Goal: Task Accomplishment & Management: Use online tool/utility

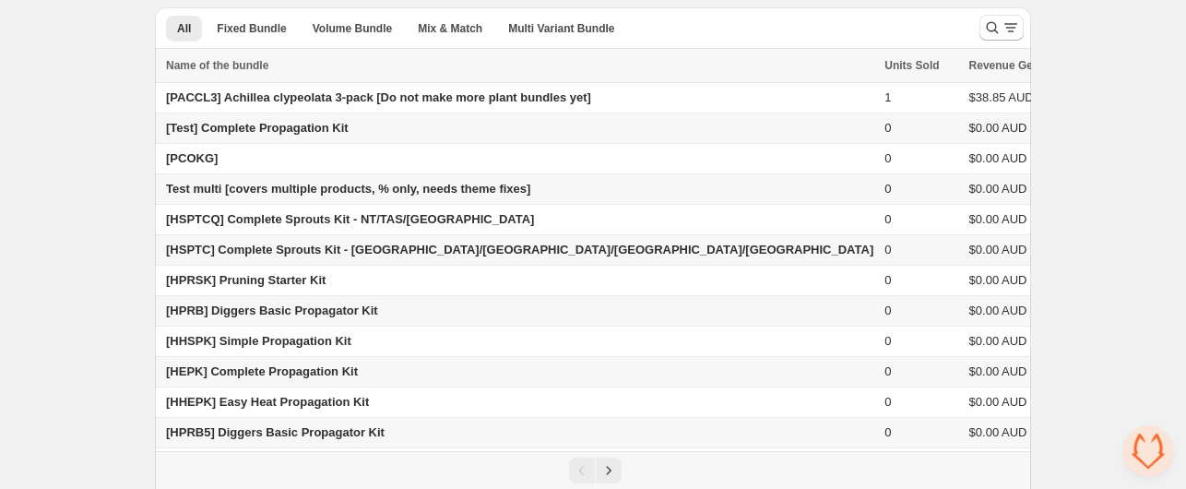
scroll to position [92, 0]
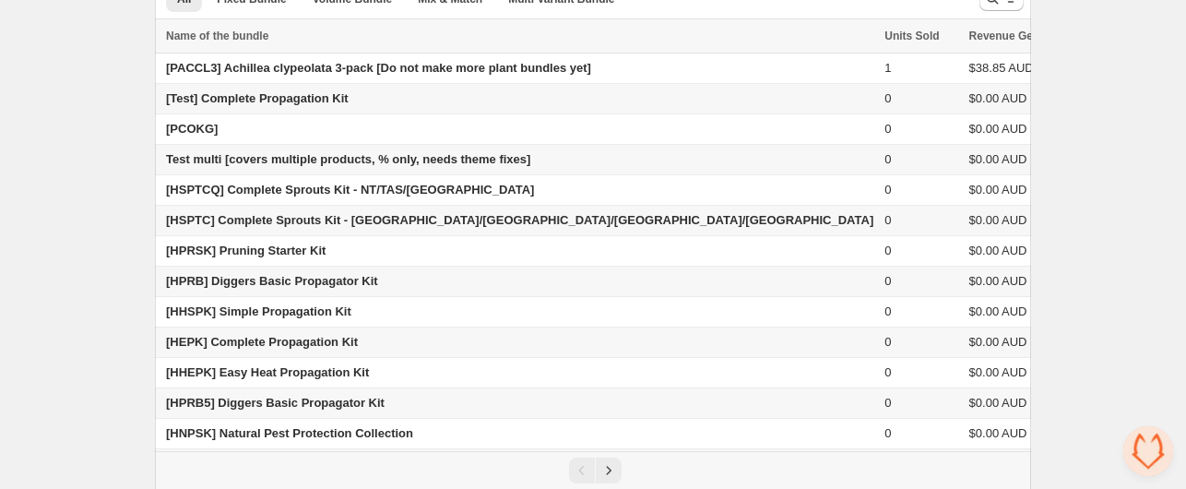
click at [181, 275] on span "[HPRB] Diggers Basic Propagator Kit" at bounding box center [272, 281] width 212 height 14
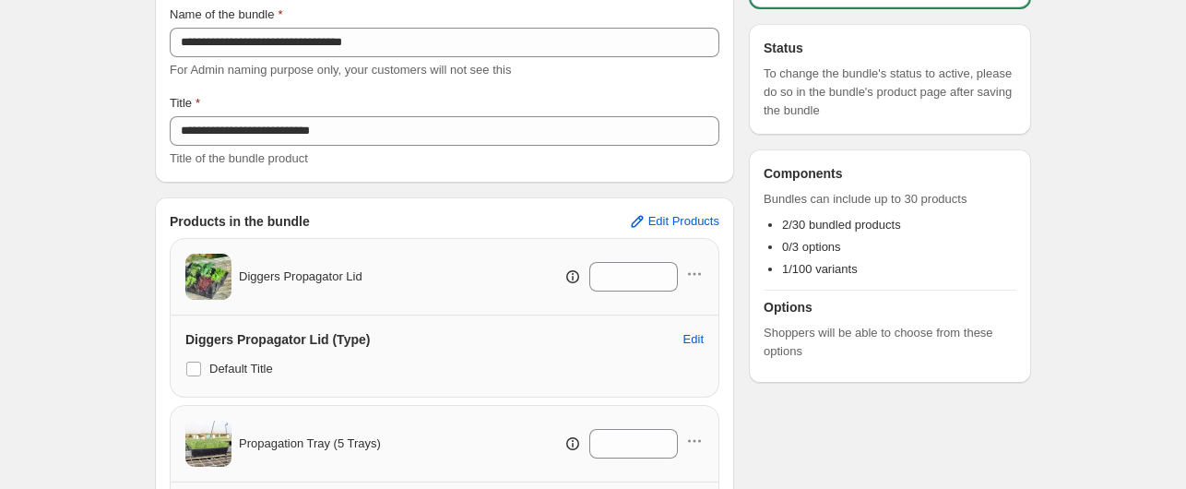
scroll to position [401, 0]
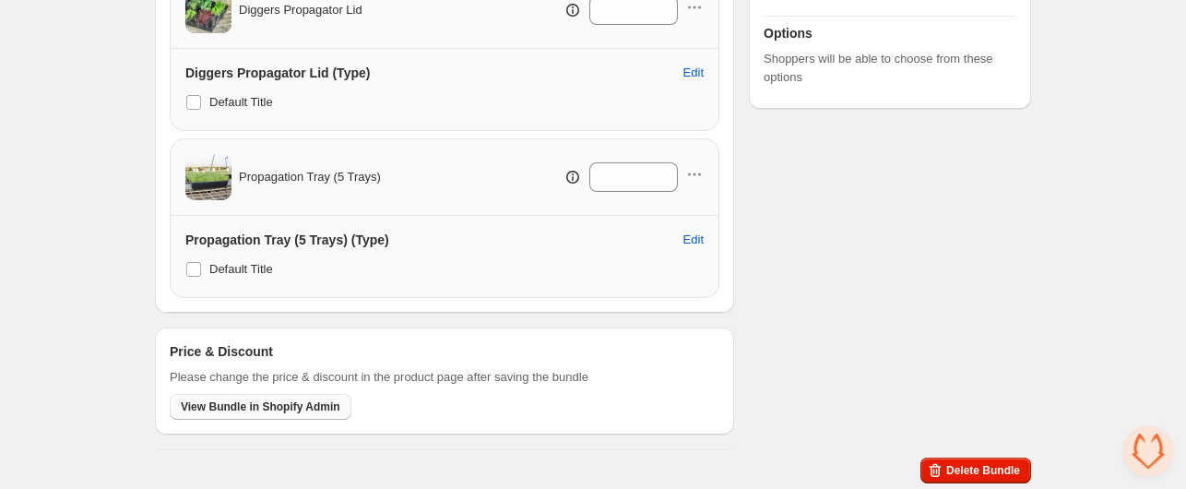
click at [255, 400] on span "View Bundle in Shopify Admin" at bounding box center [261, 406] width 160 height 15
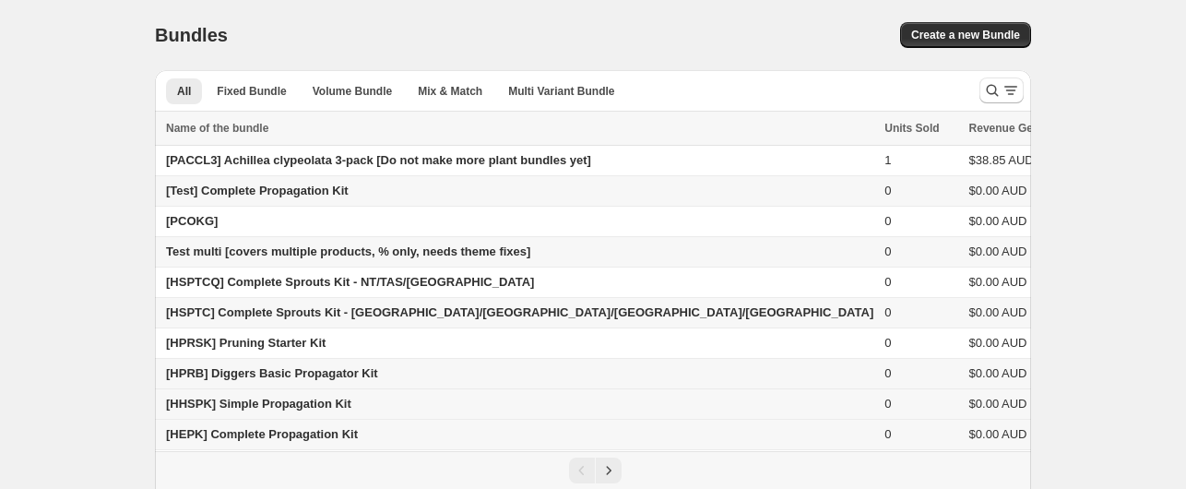
click at [192, 407] on span "[HHSPK] Simple Propagation Kit" at bounding box center [258, 404] width 185 height 14
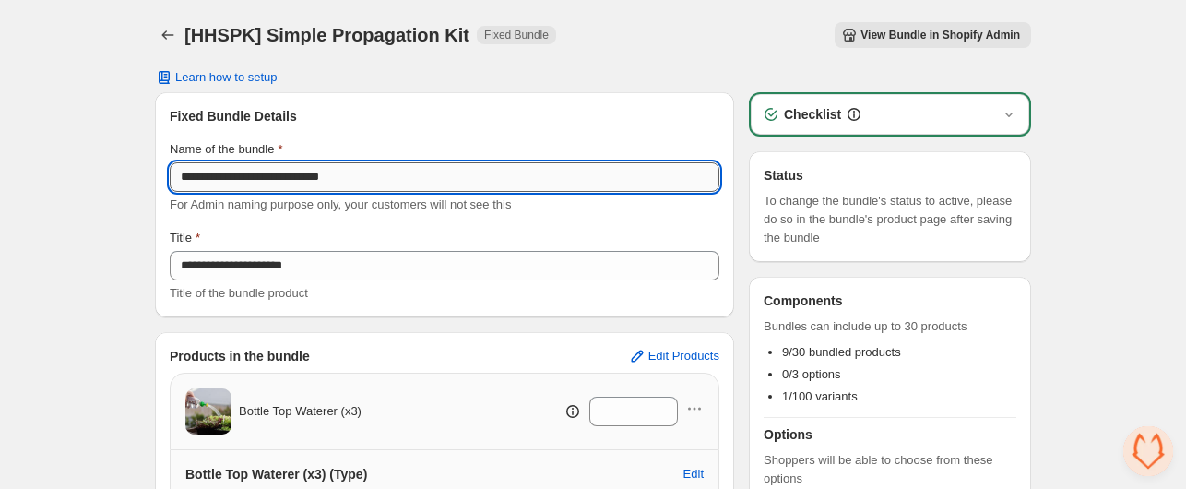
click at [201, 174] on input "**********" at bounding box center [445, 177] width 550 height 30
click at [329, 214] on div "**********" at bounding box center [445, 205] width 550 height 196
click at [196, 179] on input "**********" at bounding box center [445, 177] width 550 height 30
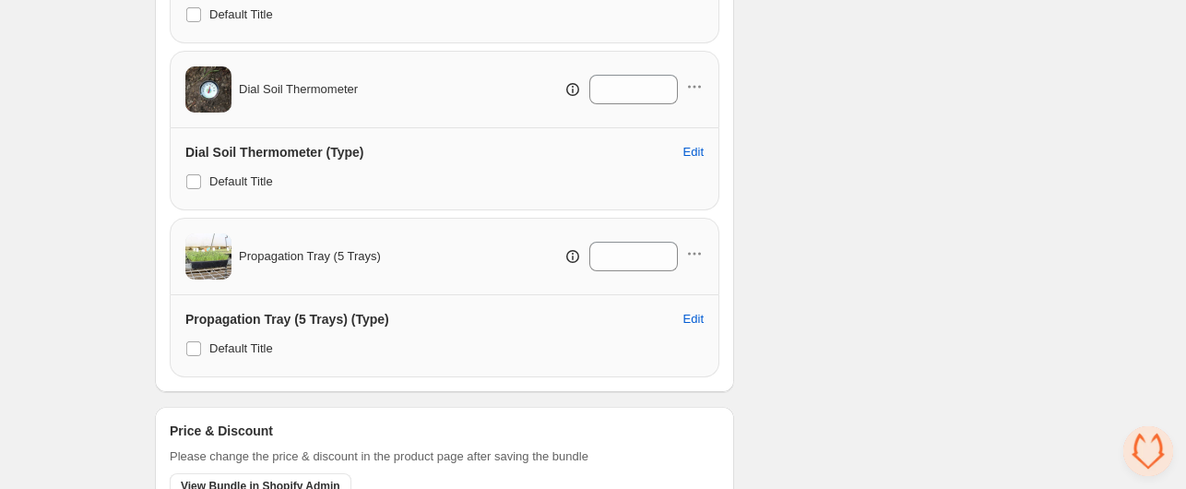
scroll to position [1566, 0]
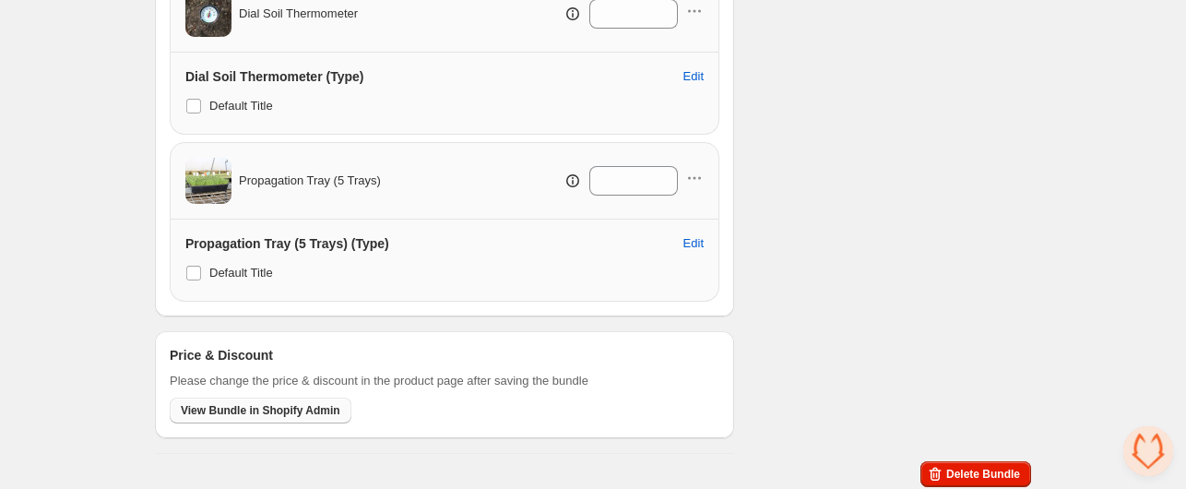
type input "**********"
click at [235, 403] on span "View Bundle in Shopify Admin" at bounding box center [261, 410] width 160 height 15
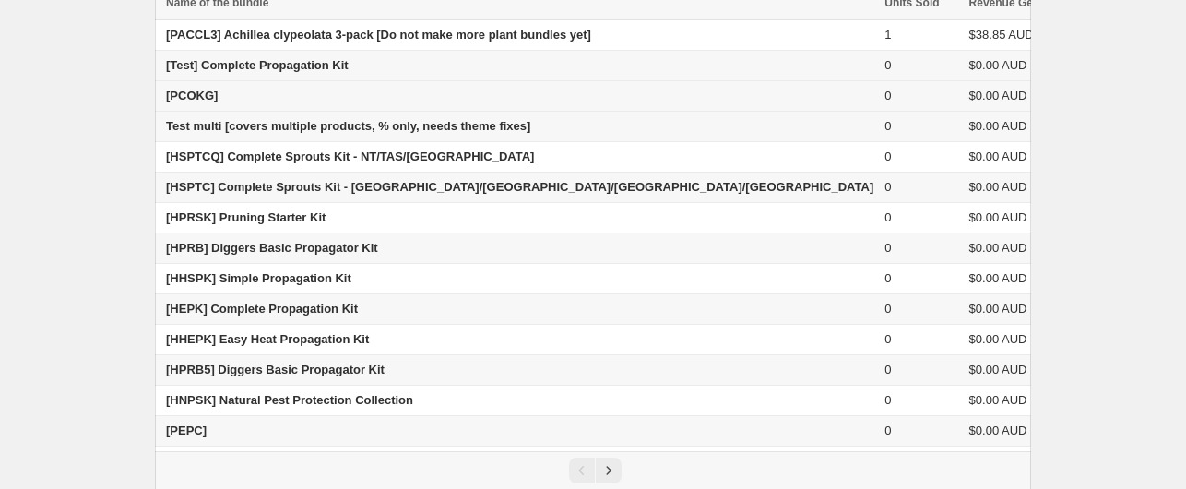
scroll to position [152, 0]
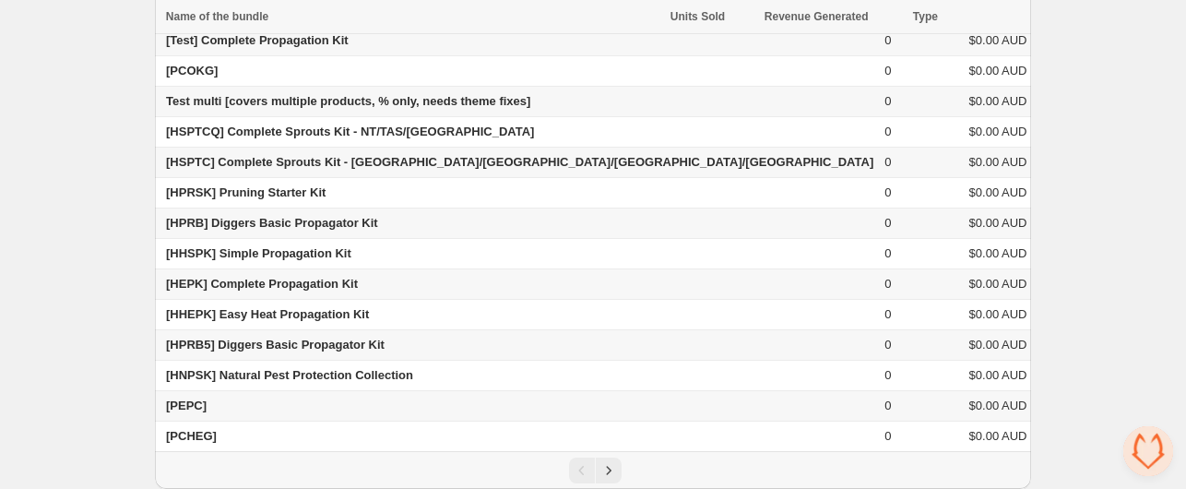
click at [186, 280] on span "[HEPK] Complete Propagation Kit" at bounding box center [262, 284] width 192 height 14
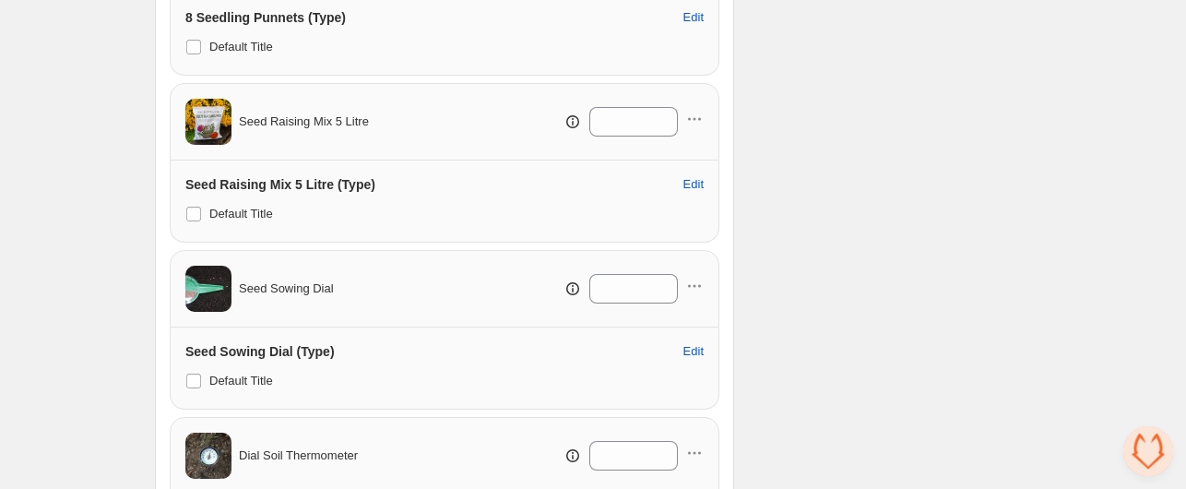
scroll to position [1735, 0]
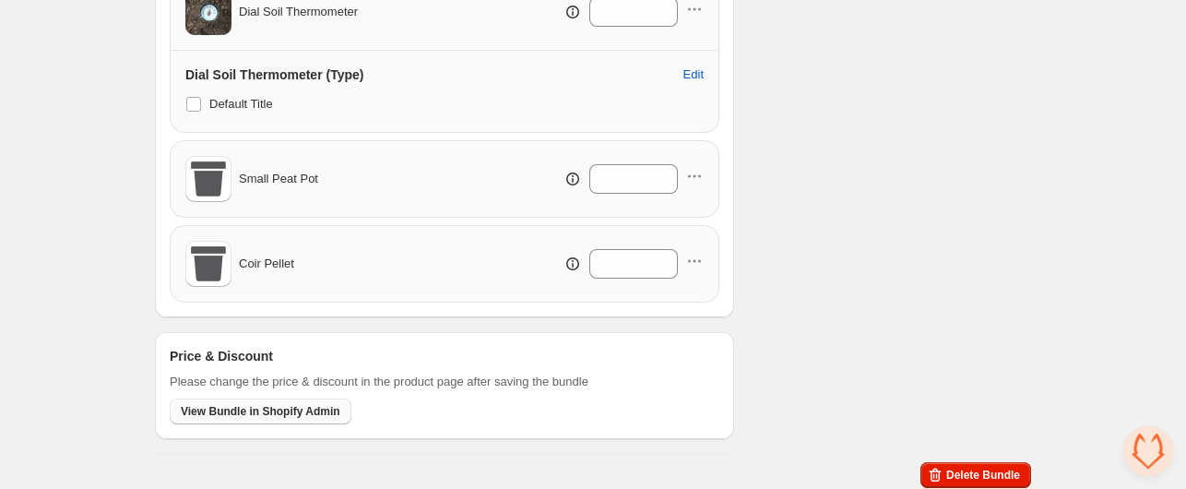
click at [199, 404] on span "View Bundle in Shopify Admin" at bounding box center [261, 411] width 160 height 15
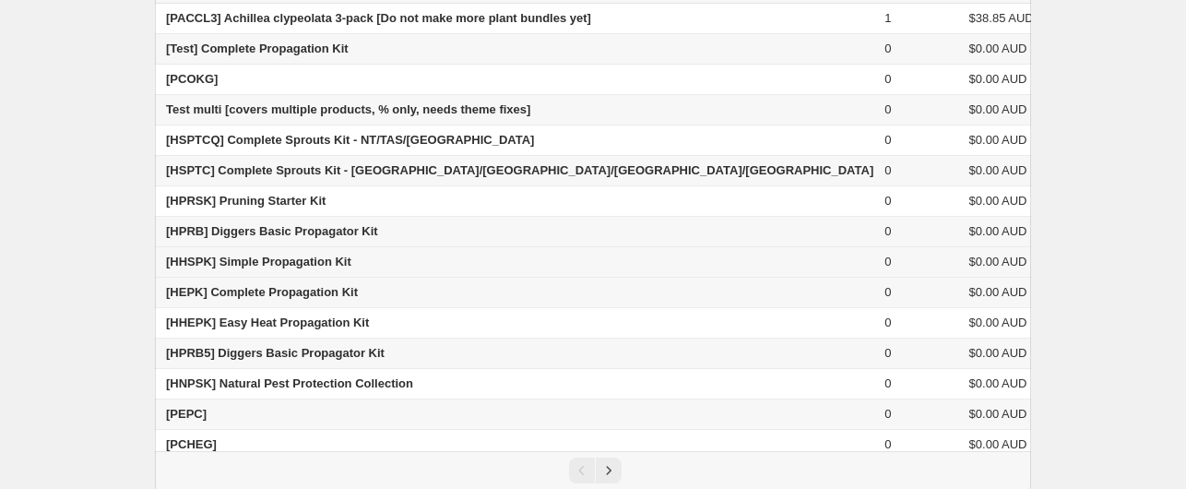
scroll to position [152, 0]
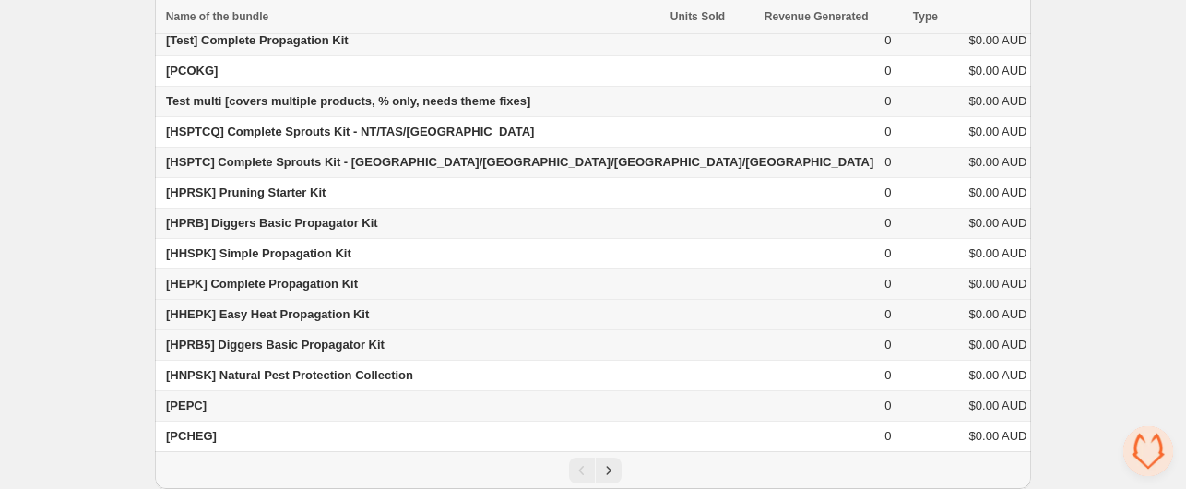
click at [188, 310] on span "[HHEPK] Easy Heat Propagation Kit" at bounding box center [267, 314] width 203 height 14
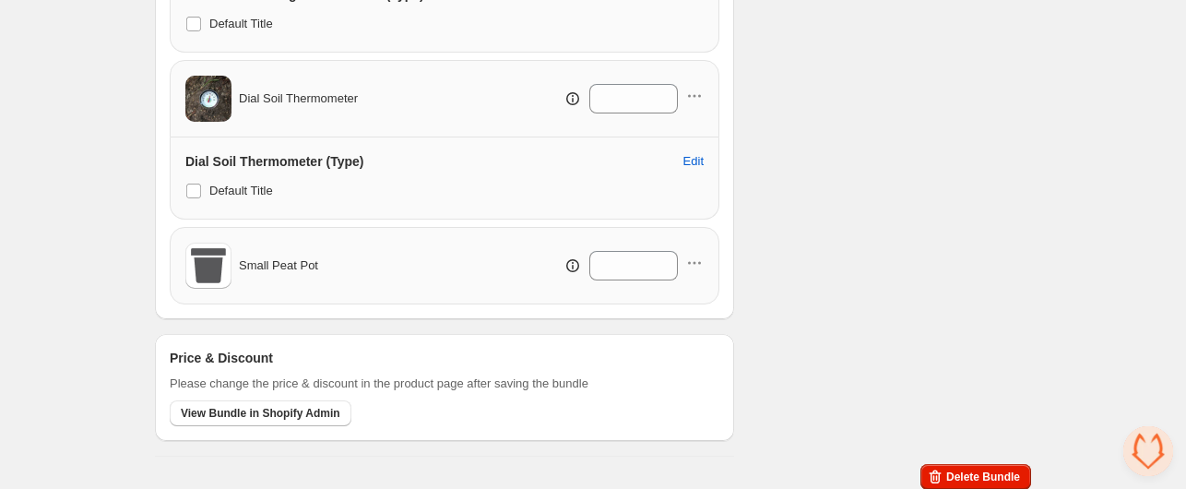
scroll to position [1901, 0]
click at [279, 407] on span "View Bundle in Shopify Admin" at bounding box center [261, 412] width 160 height 15
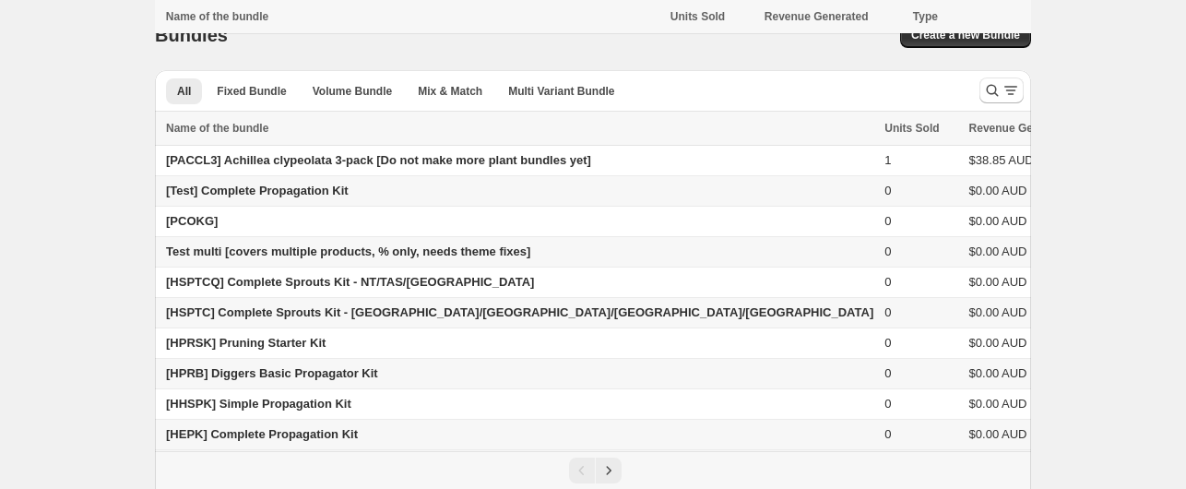
scroll to position [152, 0]
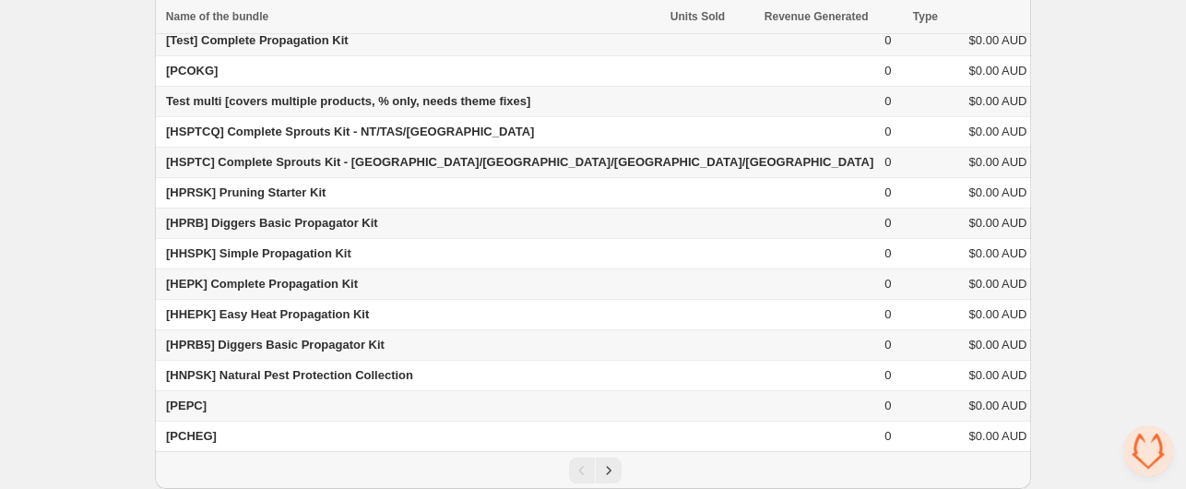
click at [214, 342] on span "[HPRB5] Diggers Basic Propagator Kit" at bounding box center [275, 345] width 219 height 14
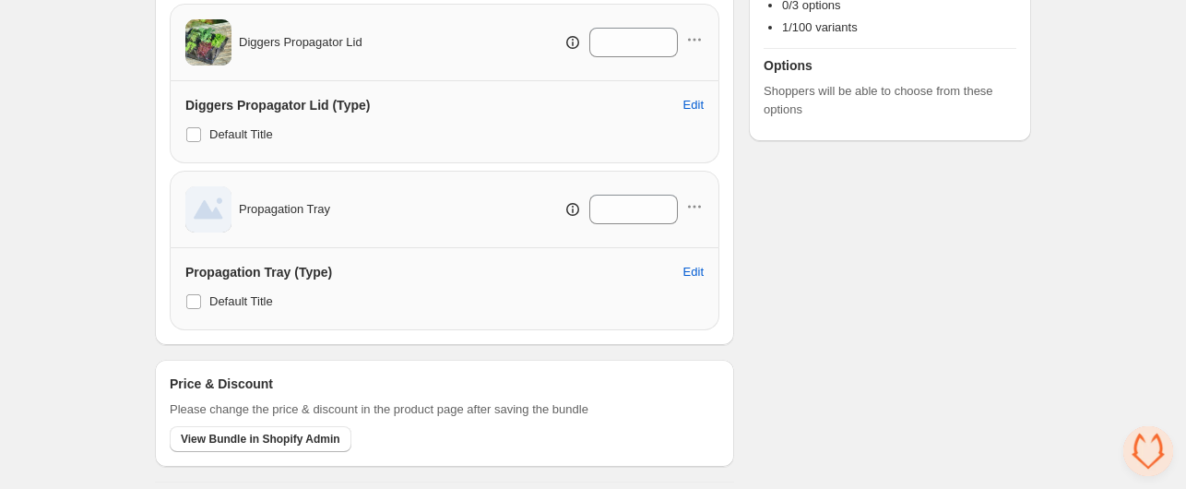
scroll to position [401, 0]
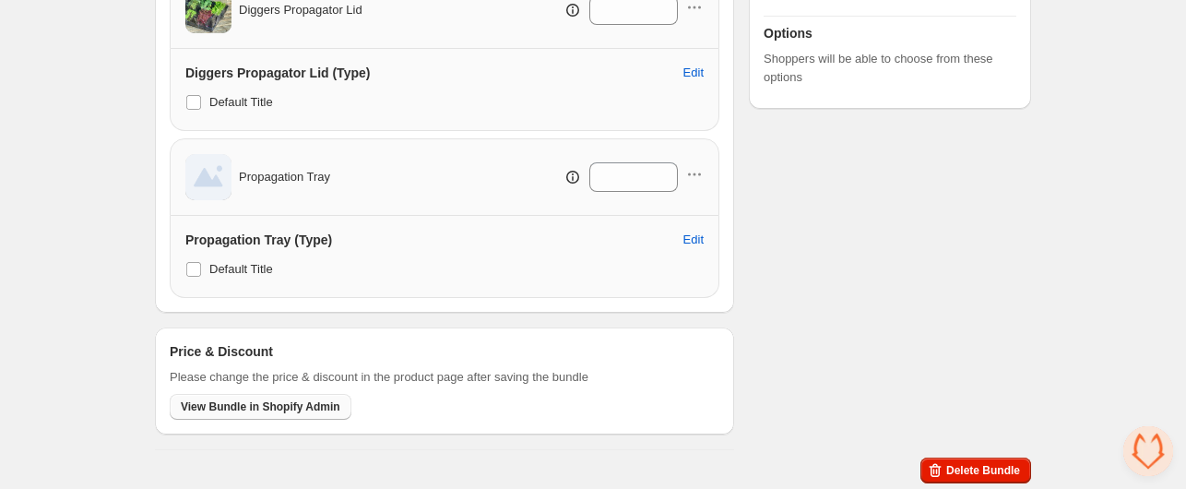
click at [272, 407] on span "View Bundle in Shopify Admin" at bounding box center [261, 406] width 160 height 15
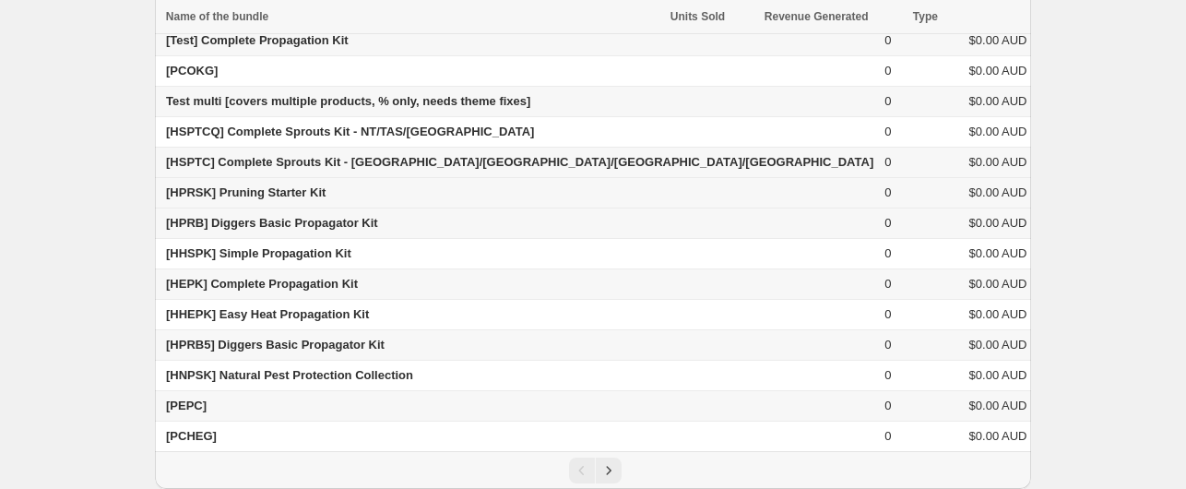
scroll to position [152, 0]
click at [210, 374] on span "[HNPSK] Natural Pest Protection Collection" at bounding box center [289, 375] width 247 height 14
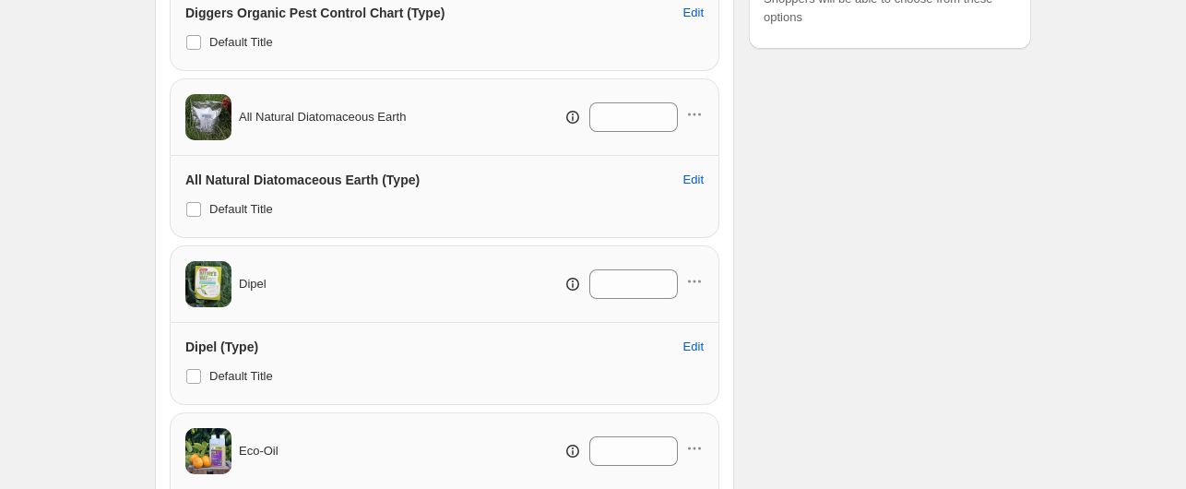
scroll to position [900, 0]
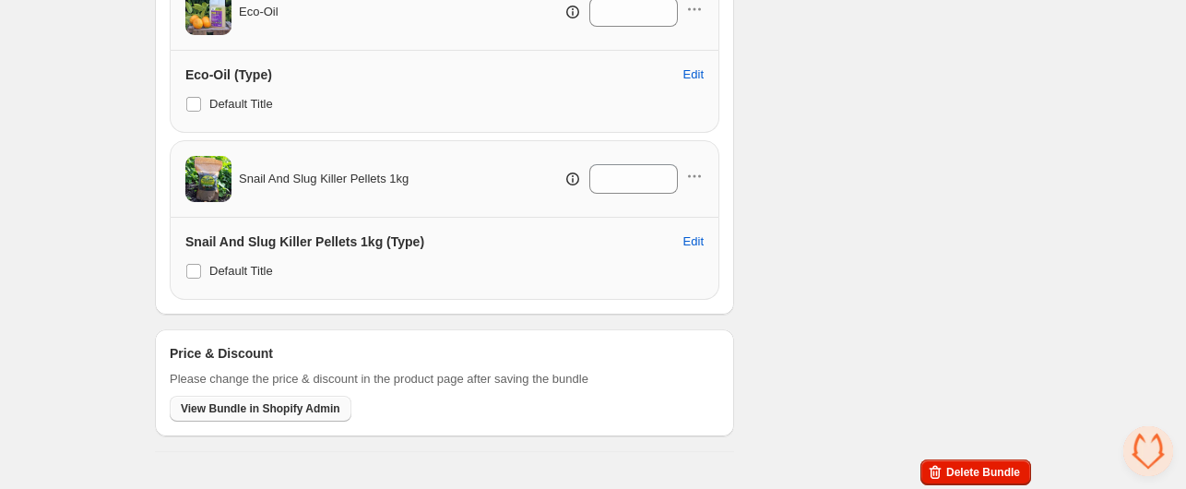
click at [260, 408] on span "View Bundle in Shopify Admin" at bounding box center [261, 408] width 160 height 15
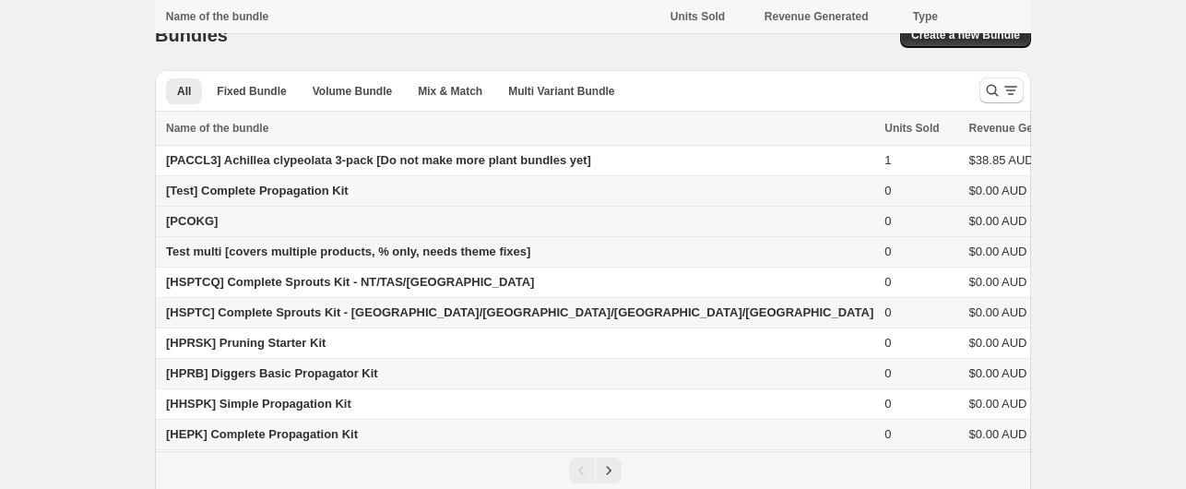
scroll to position [152, 0]
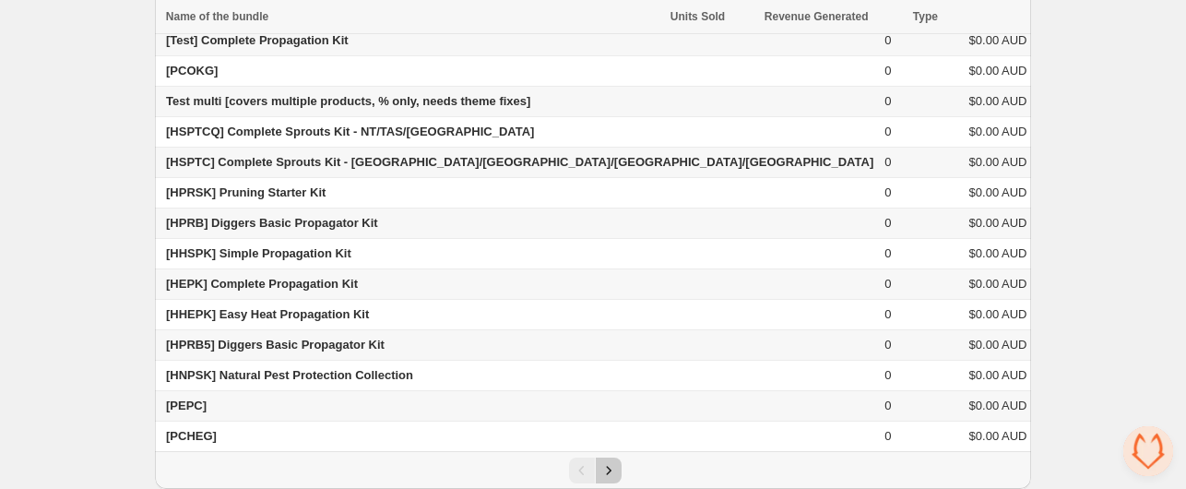
click at [612, 470] on icon "Next" at bounding box center [609, 470] width 18 height 18
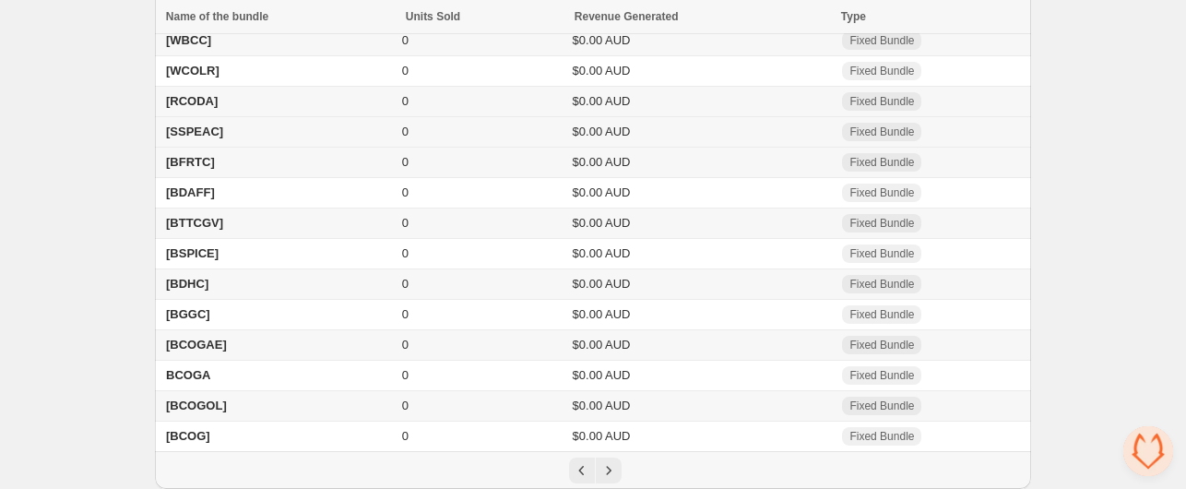
click at [204, 132] on span "[SSPEAC]" at bounding box center [194, 132] width 57 height 14
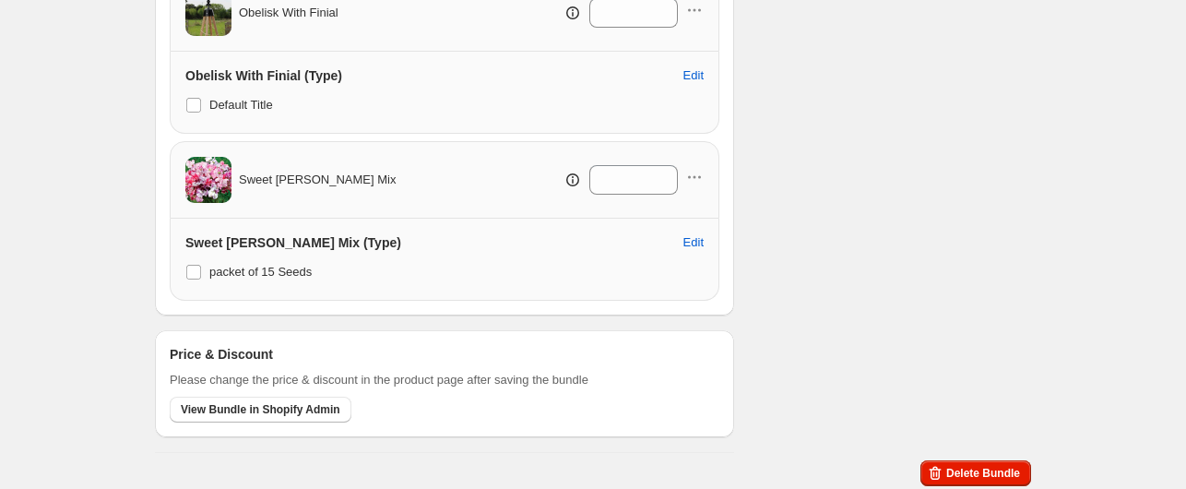
scroll to position [568, 0]
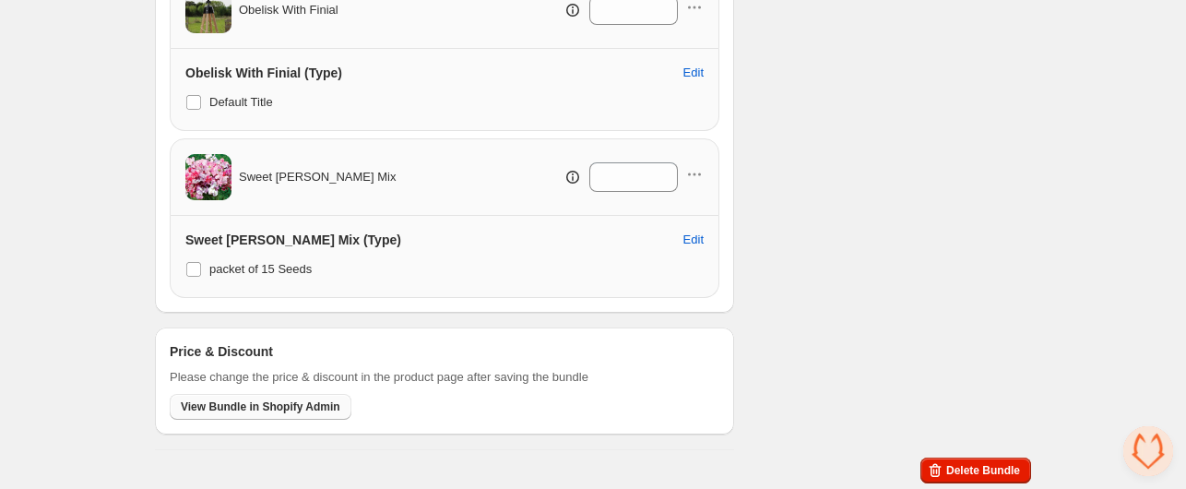
click at [257, 399] on span "View Bundle in Shopify Admin" at bounding box center [261, 406] width 160 height 15
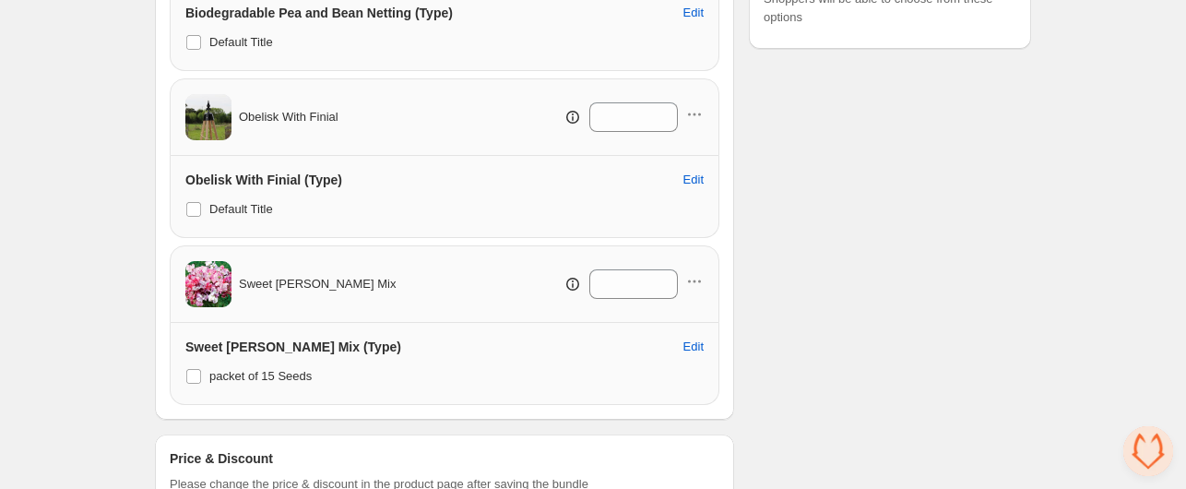
scroll to position [384, 0]
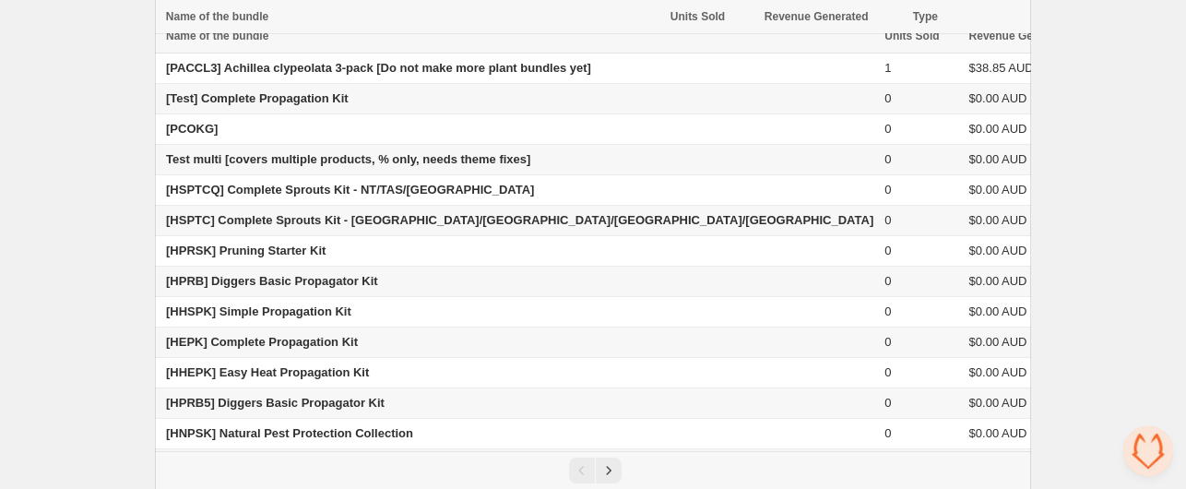
scroll to position [152, 0]
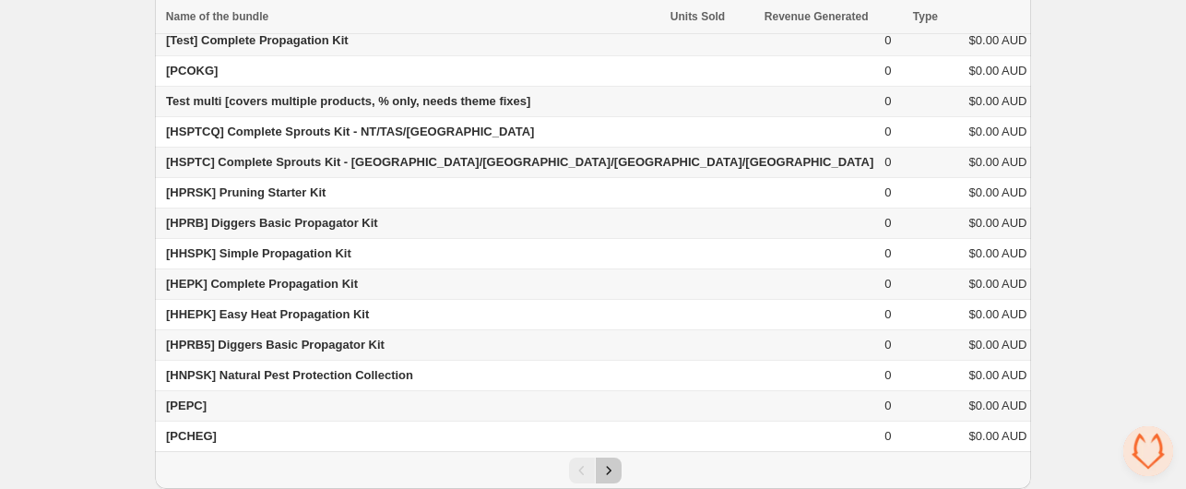
click at [603, 472] on icon "Next" at bounding box center [609, 470] width 18 height 18
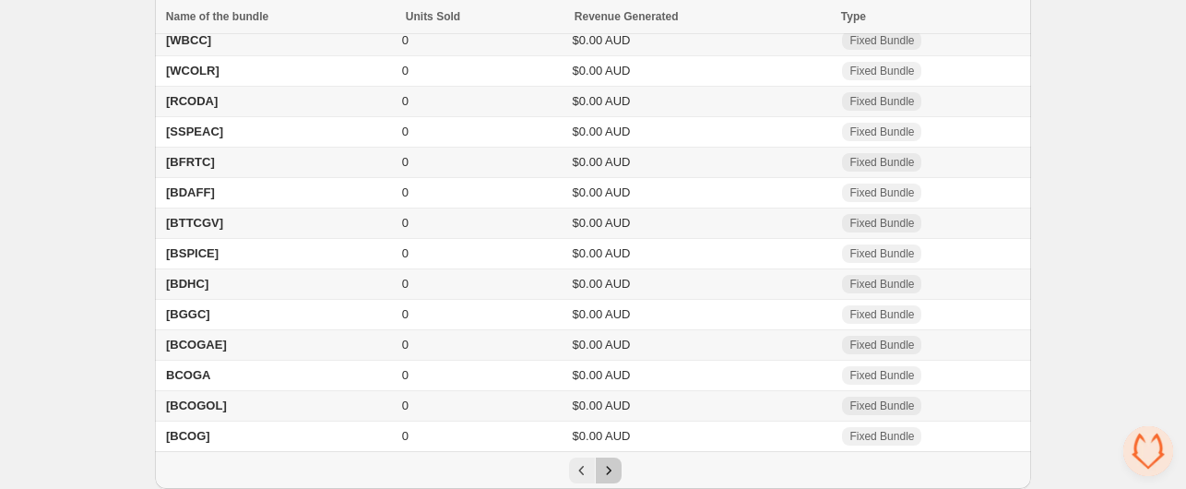
click at [602, 470] on icon "Next" at bounding box center [609, 470] width 18 height 18
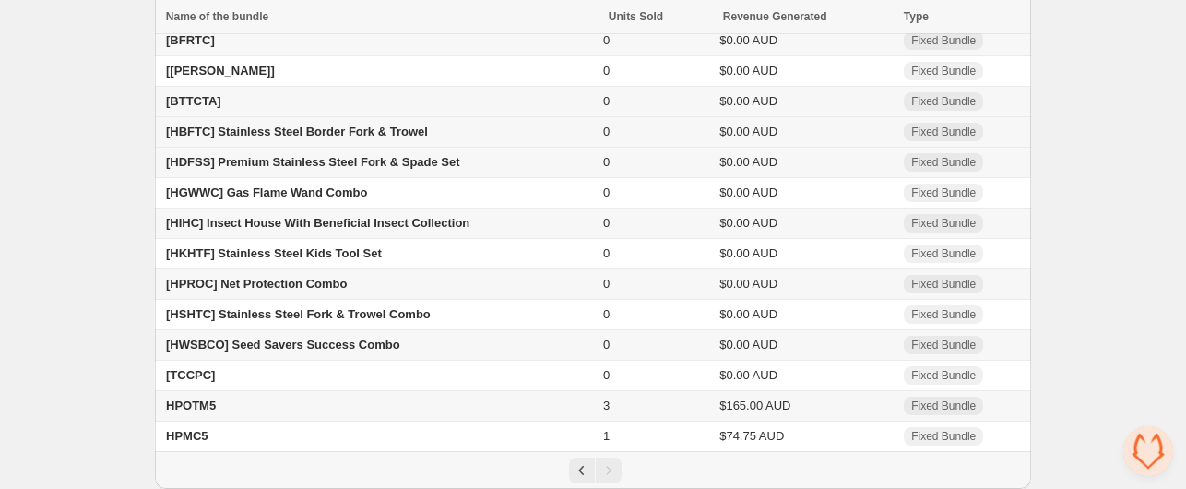
click at [196, 132] on span "[HBFTC] Stainless Steel Border Fork & Trowel" at bounding box center [297, 132] width 262 height 14
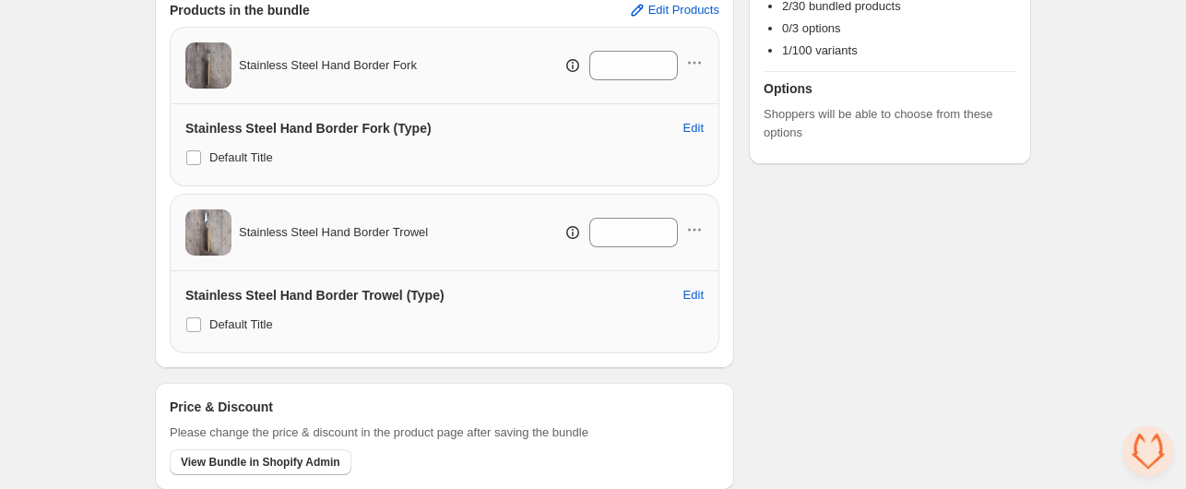
scroll to position [401, 0]
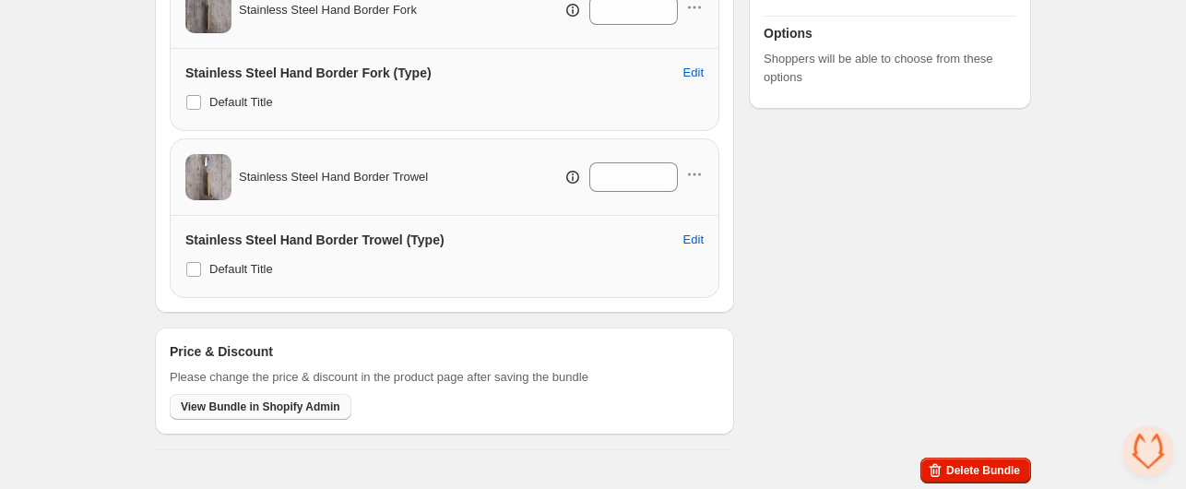
click at [234, 398] on button "View Bundle in Shopify Admin" at bounding box center [261, 407] width 182 height 26
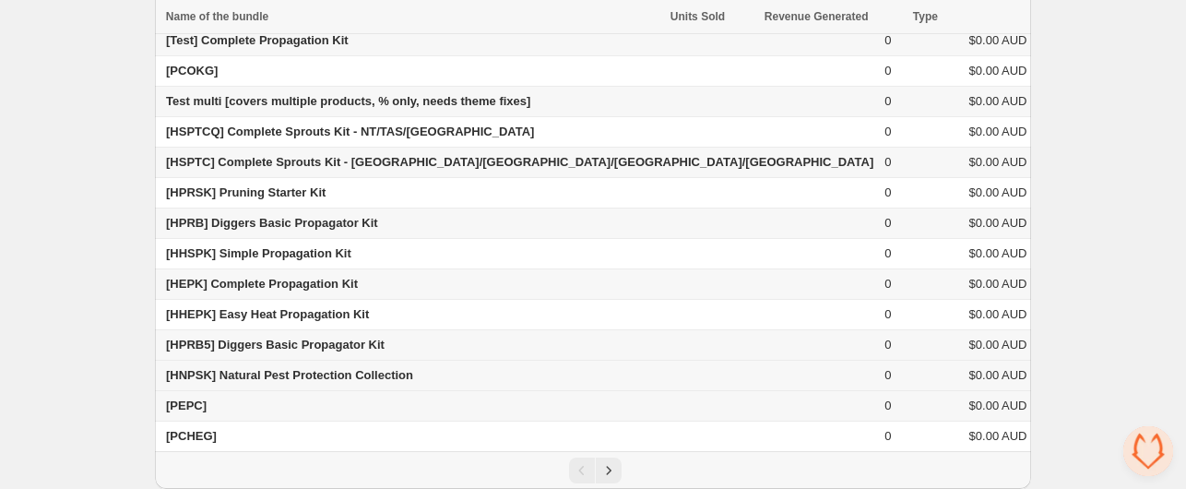
scroll to position [152, 0]
click at [611, 469] on icon "Next" at bounding box center [609, 470] width 18 height 18
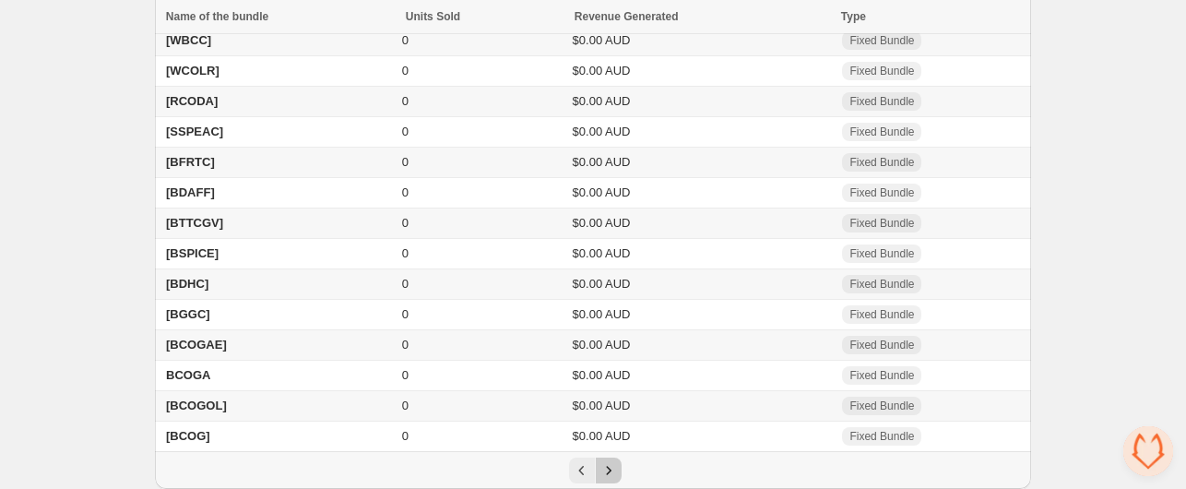
click at [606, 471] on icon "Next" at bounding box center [609, 470] width 18 height 18
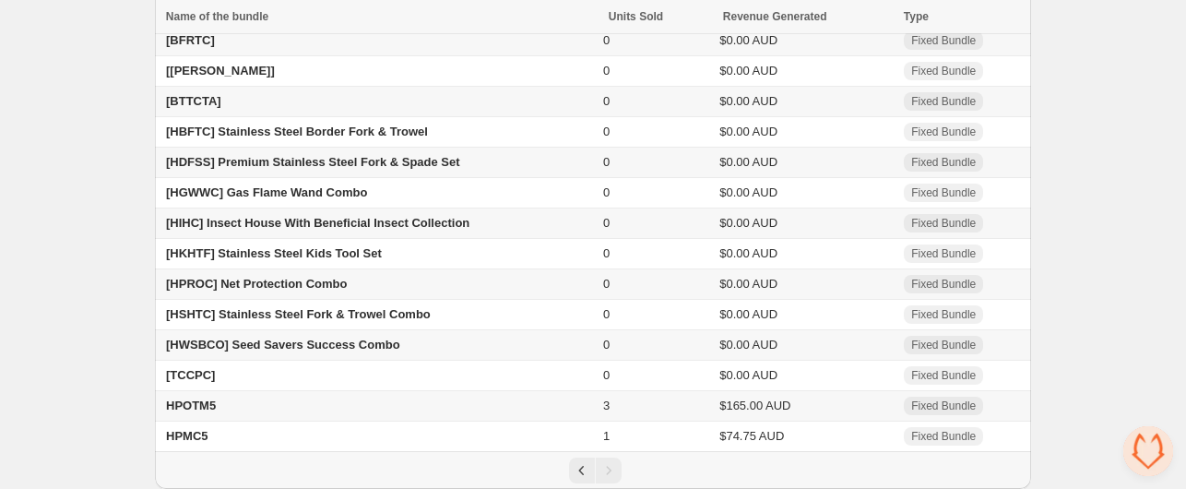
click at [173, 160] on span "[HDFSS] Premium Stainless Steel Fork & Spade Set" at bounding box center [313, 162] width 294 height 14
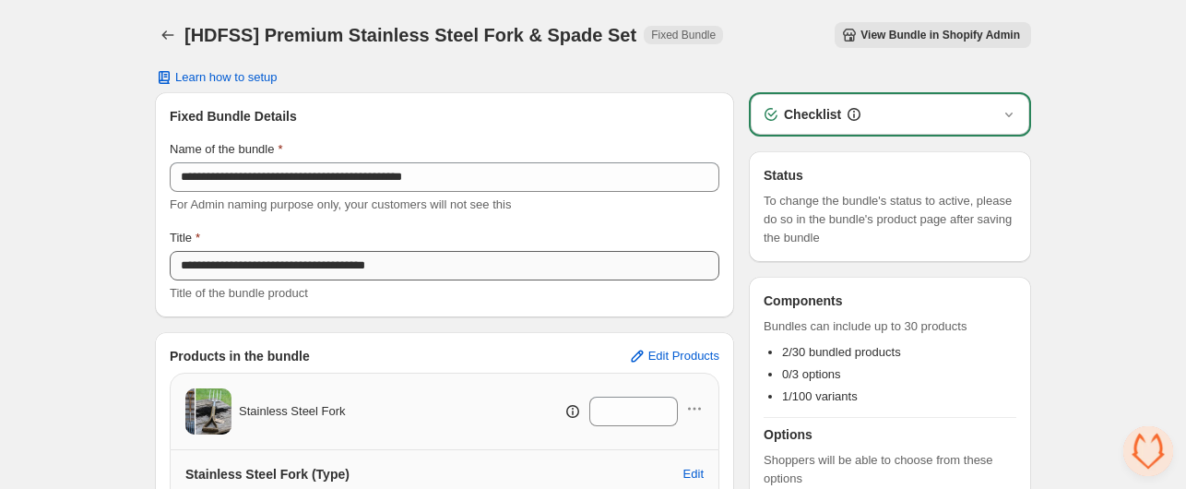
scroll to position [401, 0]
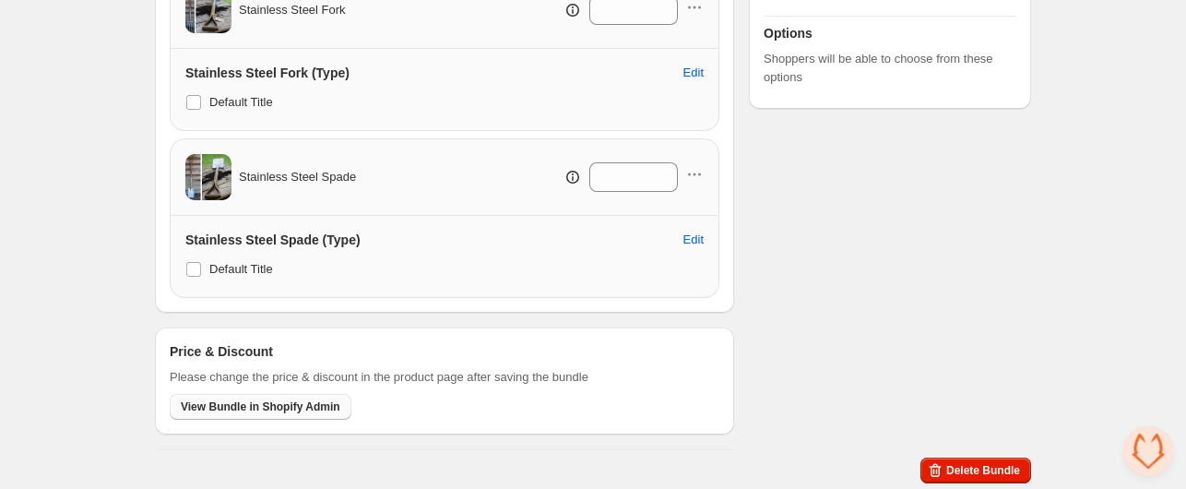
click at [291, 401] on span "View Bundle in Shopify Admin" at bounding box center [261, 406] width 160 height 15
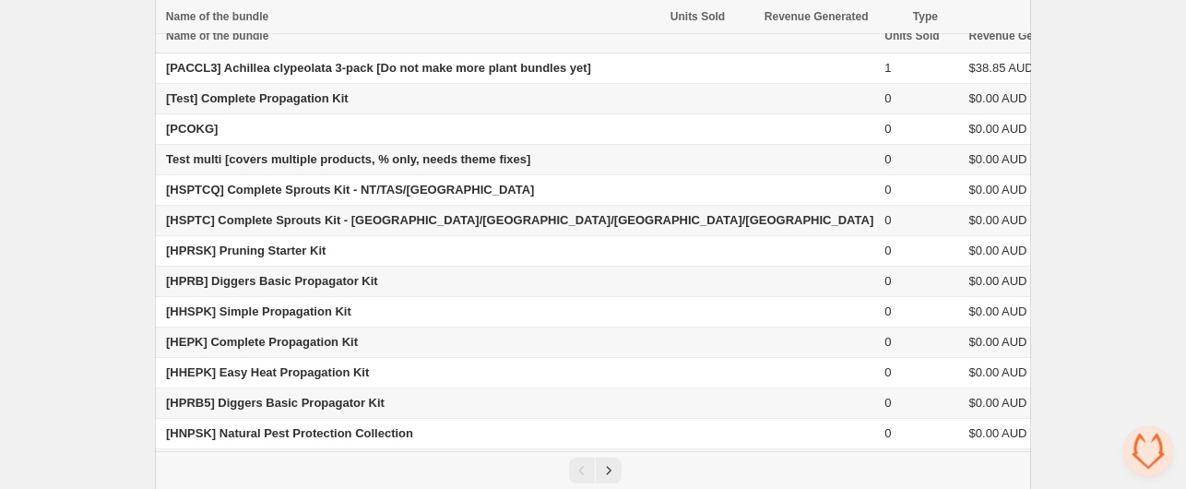
scroll to position [152, 0]
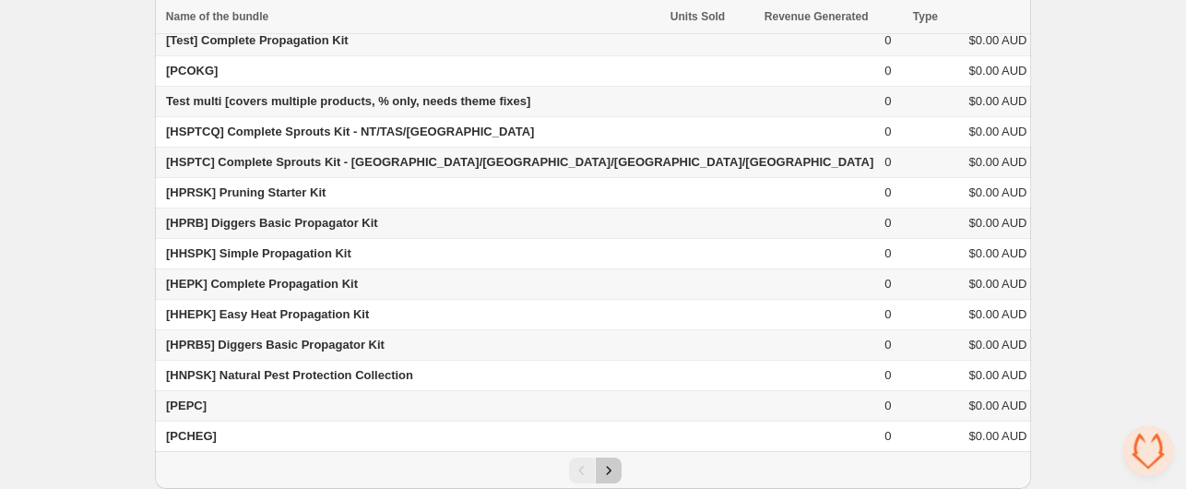
click at [609, 462] on icon "Next" at bounding box center [609, 470] width 18 height 18
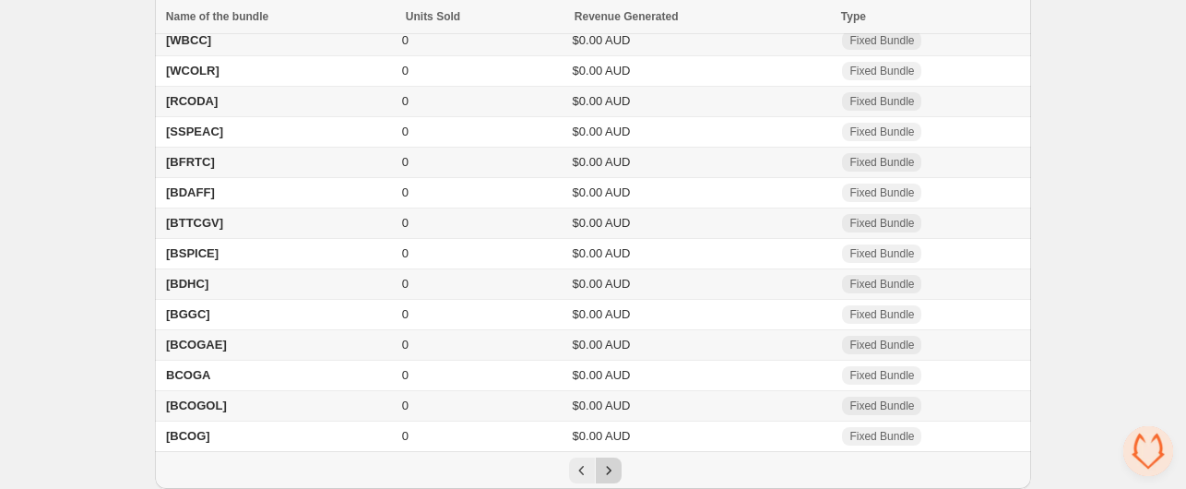
click at [610, 469] on icon "Next" at bounding box center [609, 470] width 18 height 18
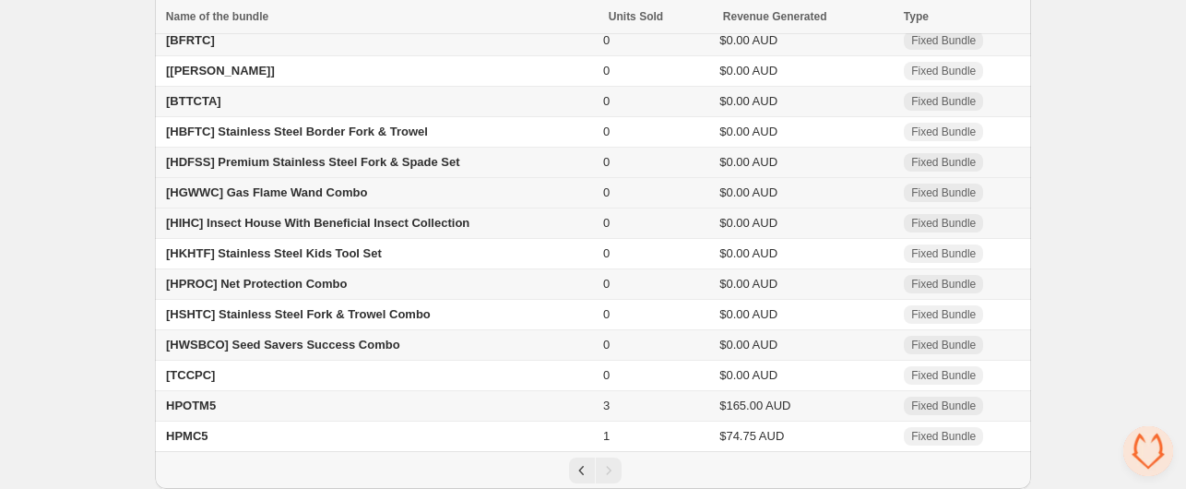
click at [187, 190] on span "[HGWWC] Gas Flame Wand Combo" at bounding box center [266, 192] width 201 height 14
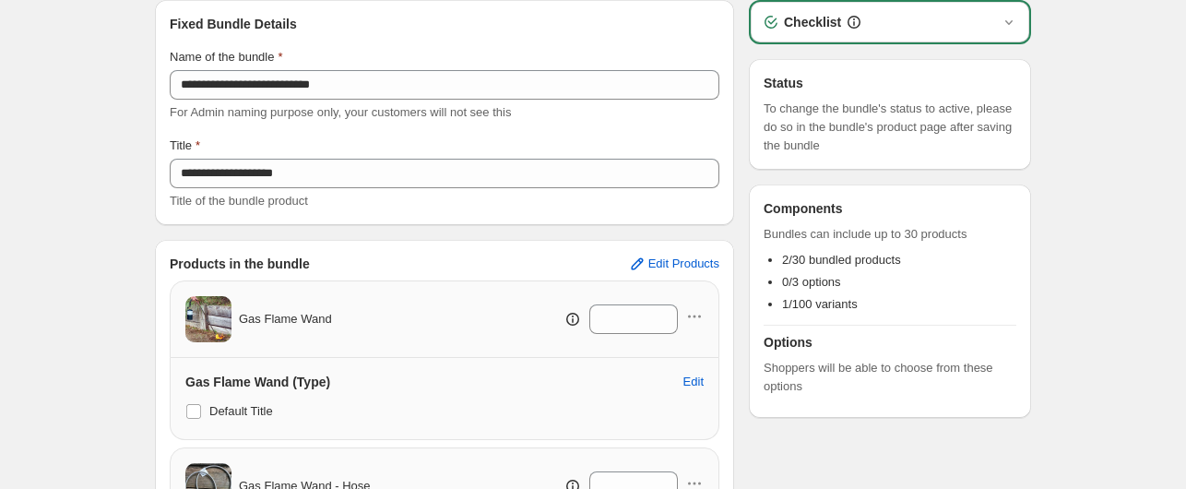
scroll to position [401, 0]
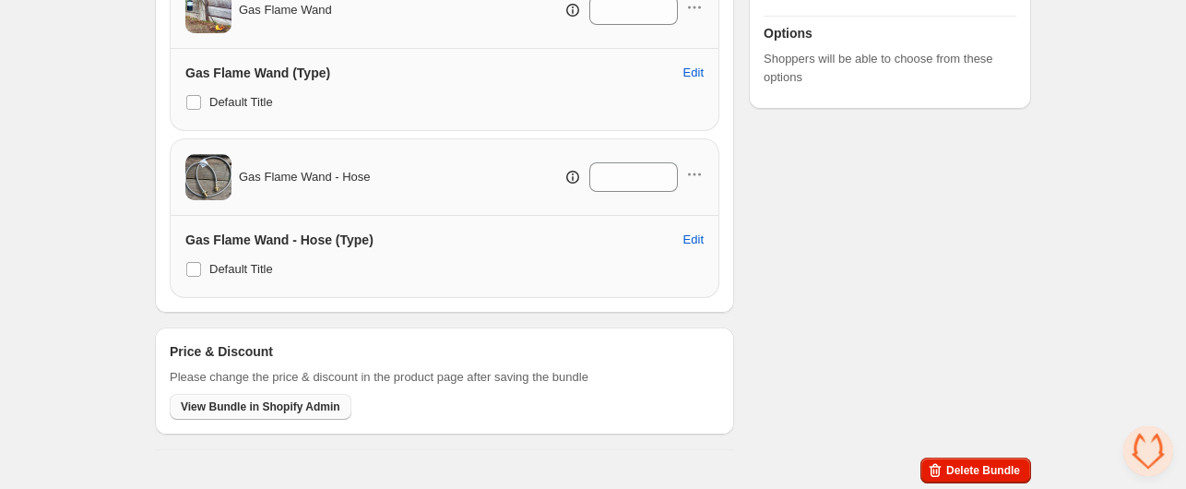
click at [269, 407] on span "View Bundle in Shopify Admin" at bounding box center [261, 406] width 160 height 15
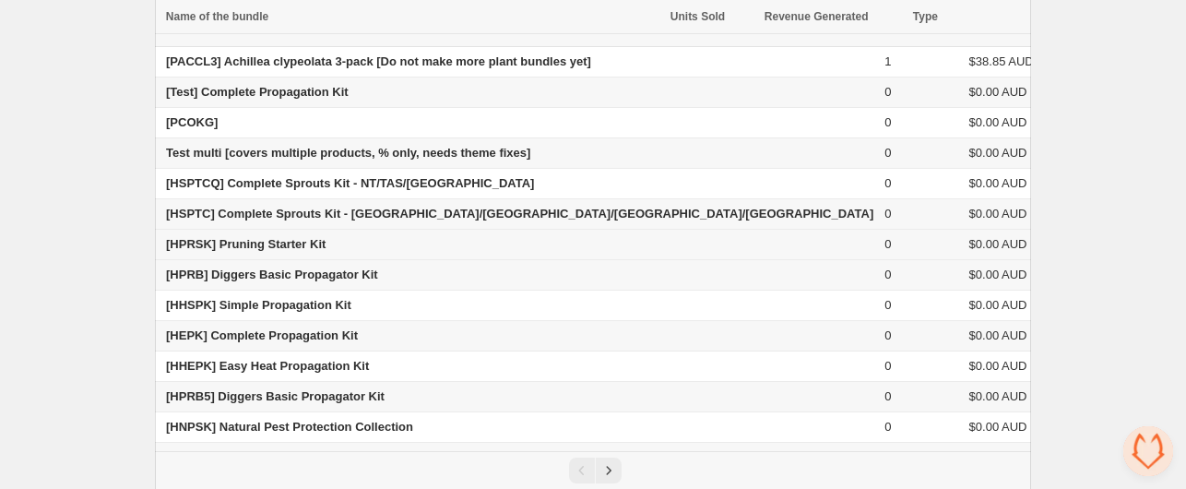
scroll to position [152, 0]
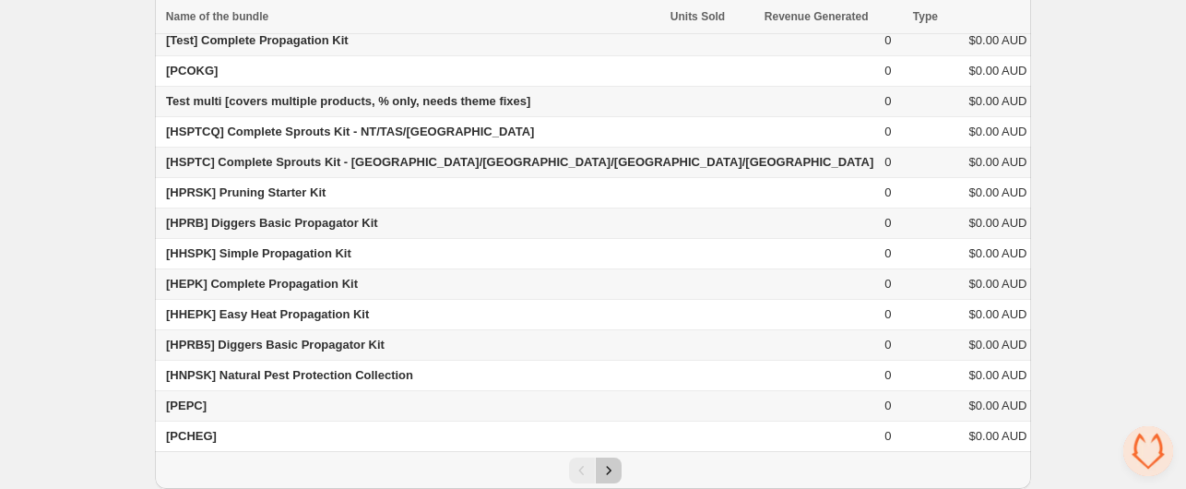
click at [615, 467] on icon "Next" at bounding box center [609, 470] width 18 height 18
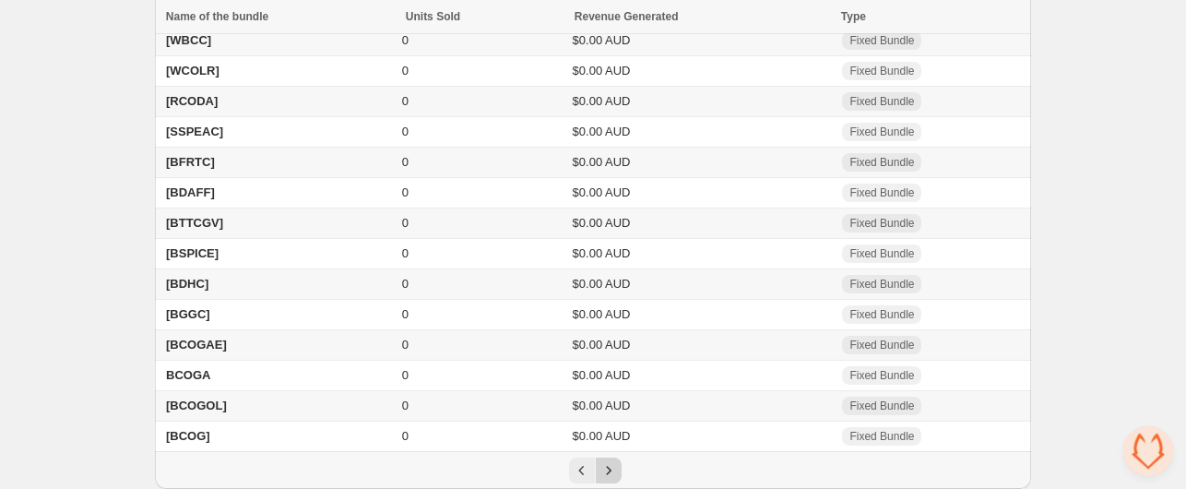
click at [615, 467] on icon "Next" at bounding box center [609, 470] width 18 height 18
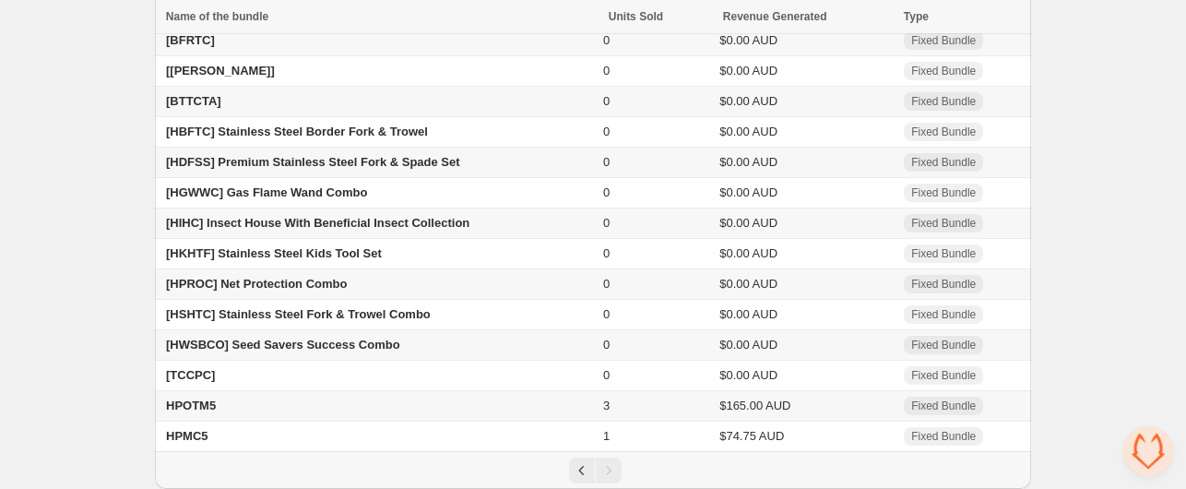
click at [176, 217] on span "[HIHC] Insect House With Beneficial Insect Collection" at bounding box center [317, 223] width 303 height 14
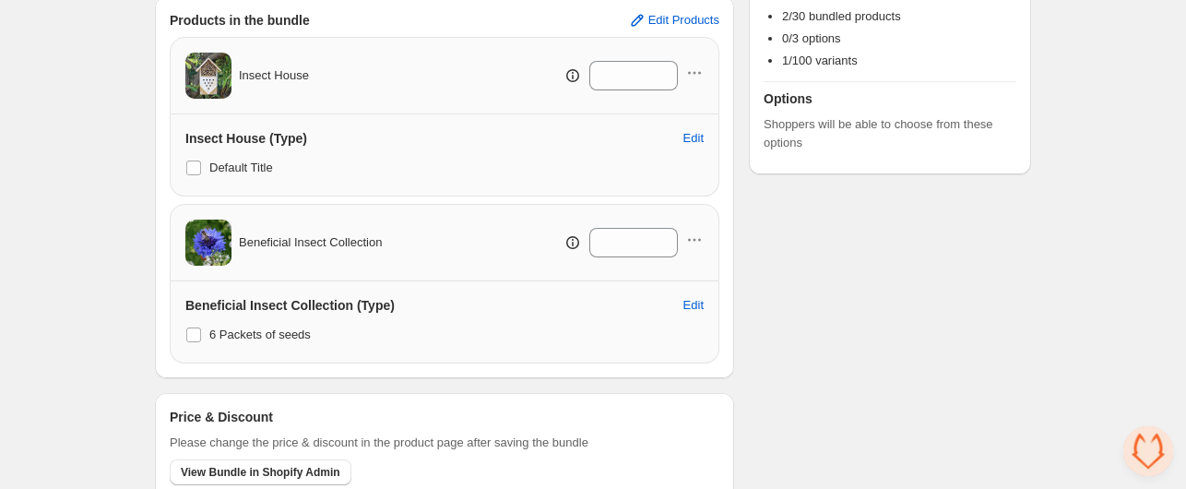
scroll to position [401, 0]
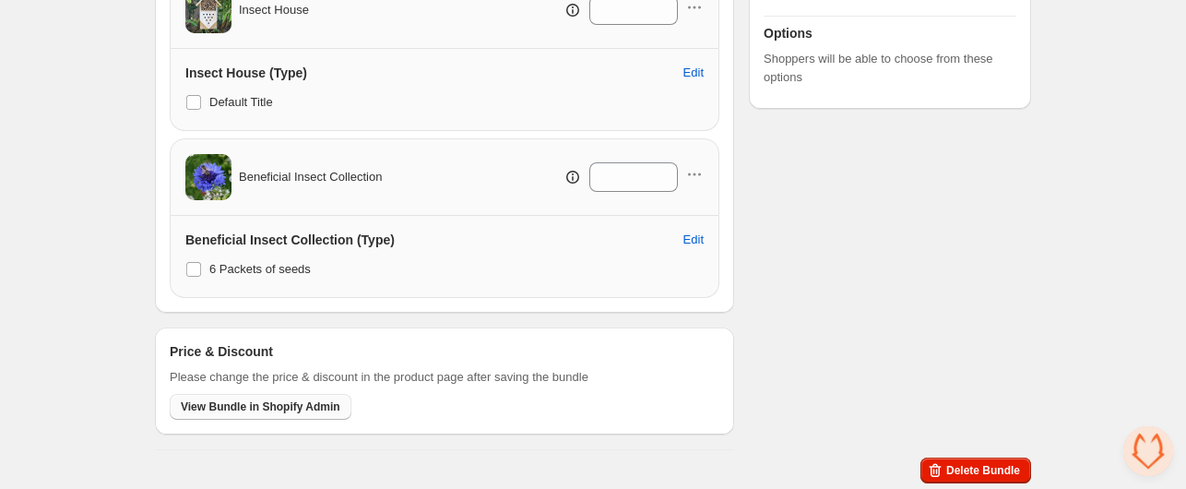
click at [235, 408] on span "View Bundle in Shopify Admin" at bounding box center [261, 406] width 160 height 15
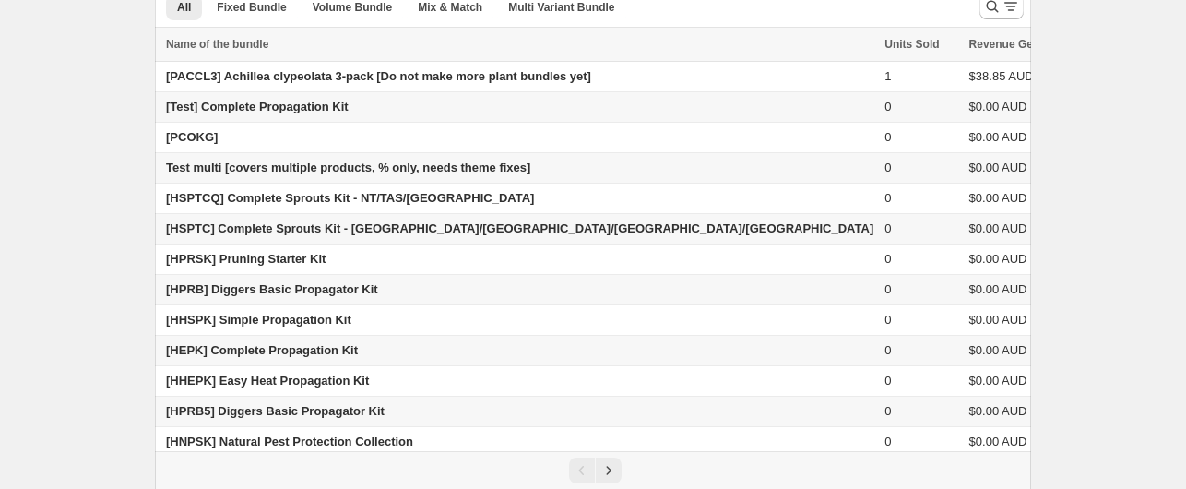
scroll to position [152, 0]
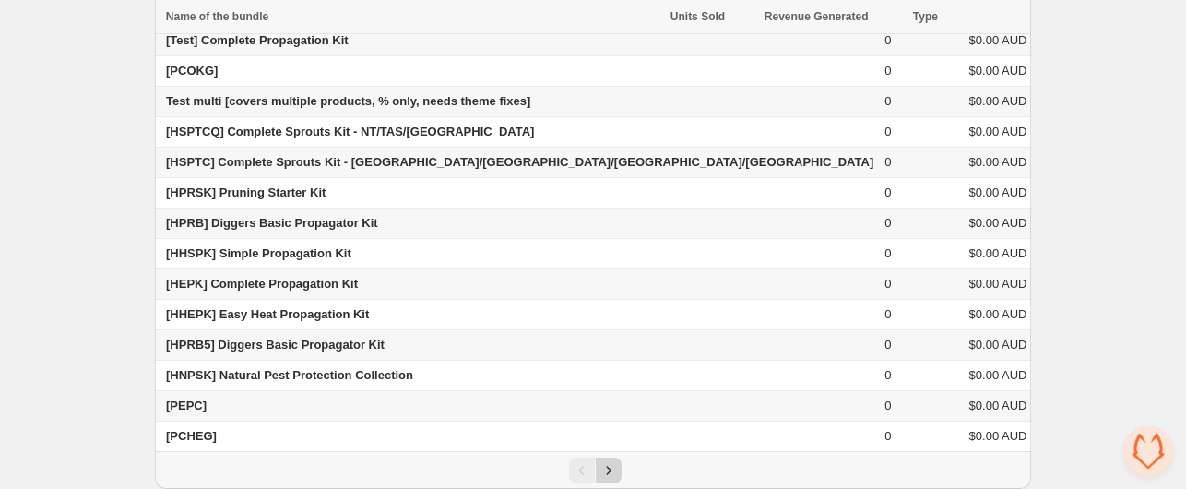
click at [609, 461] on icon "Next" at bounding box center [609, 470] width 18 height 18
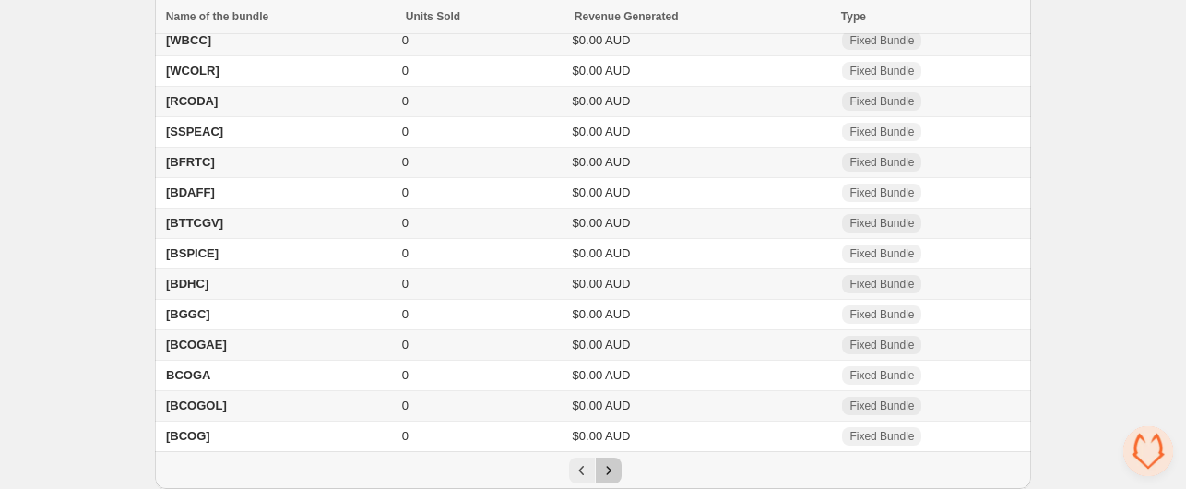
click at [616, 473] on icon "Next" at bounding box center [609, 470] width 18 height 18
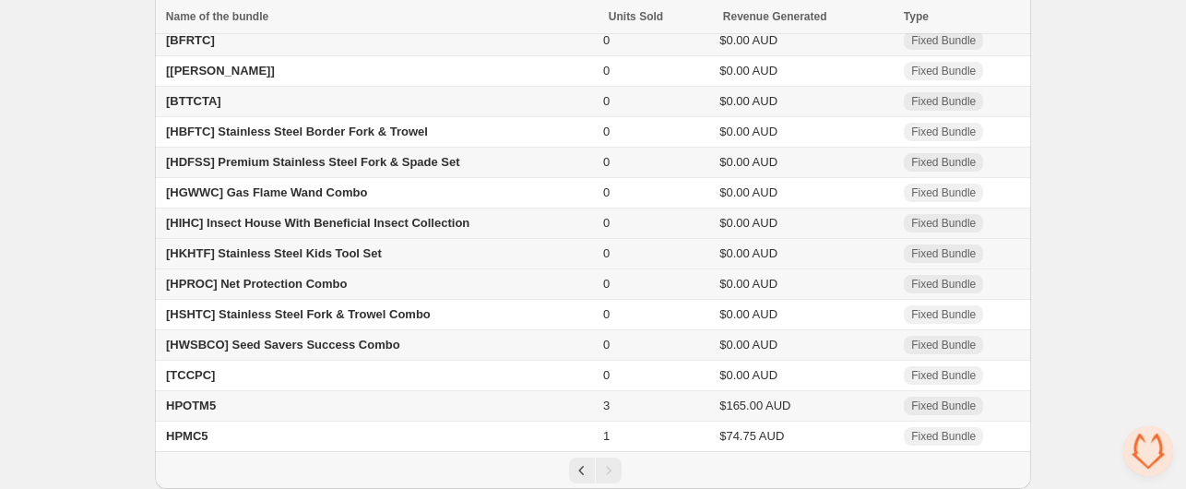
click at [249, 256] on span "[HKHTF] Stainless Steel Kids Tool Set" at bounding box center [274, 253] width 216 height 14
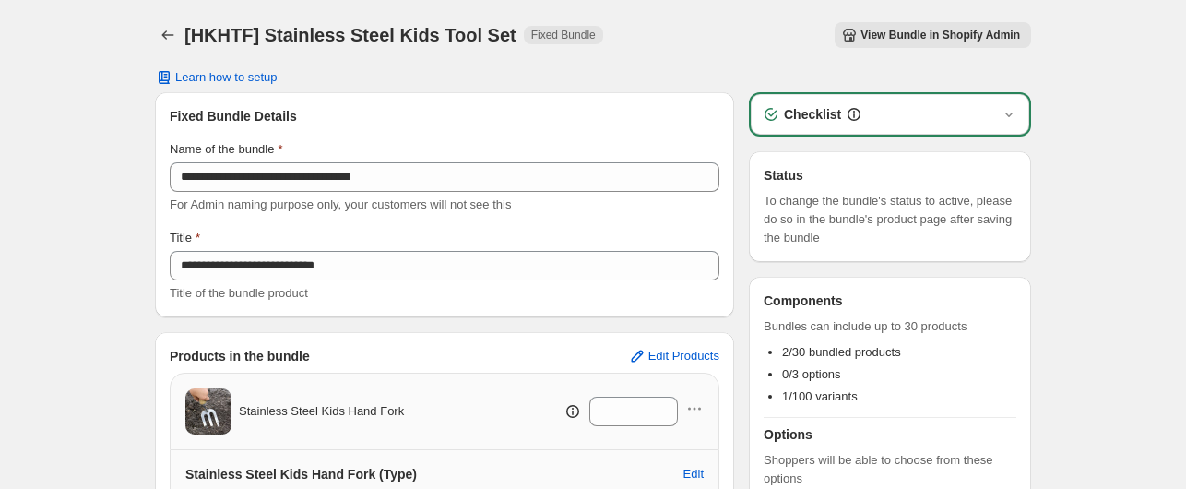
scroll to position [401, 0]
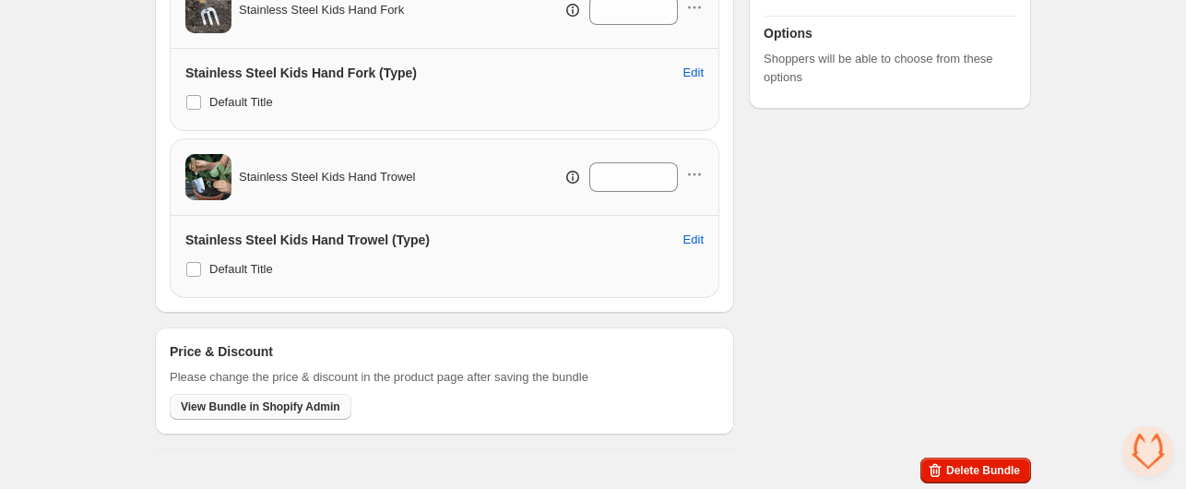
click at [232, 407] on span "View Bundle in Shopify Admin" at bounding box center [261, 406] width 160 height 15
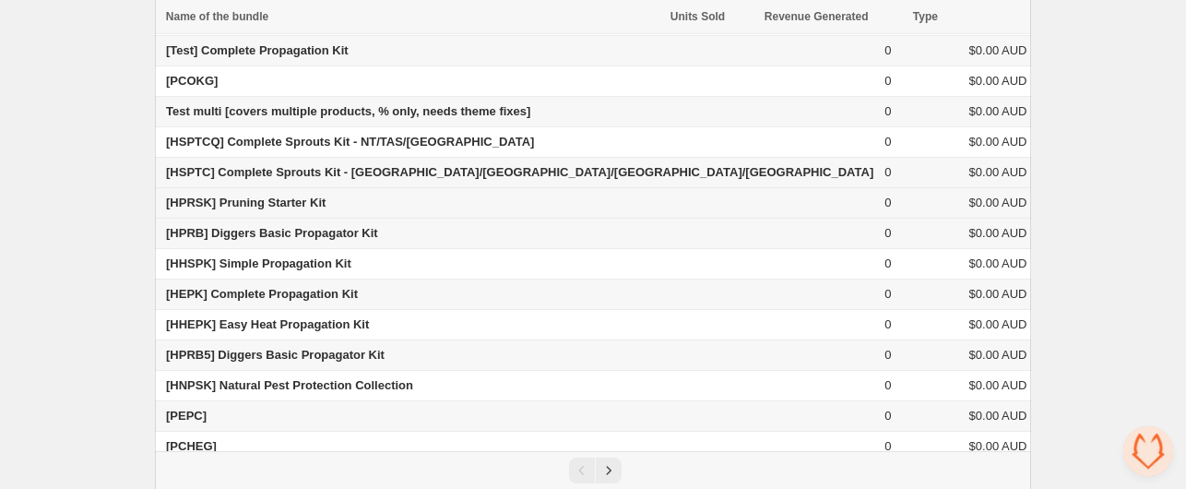
scroll to position [152, 0]
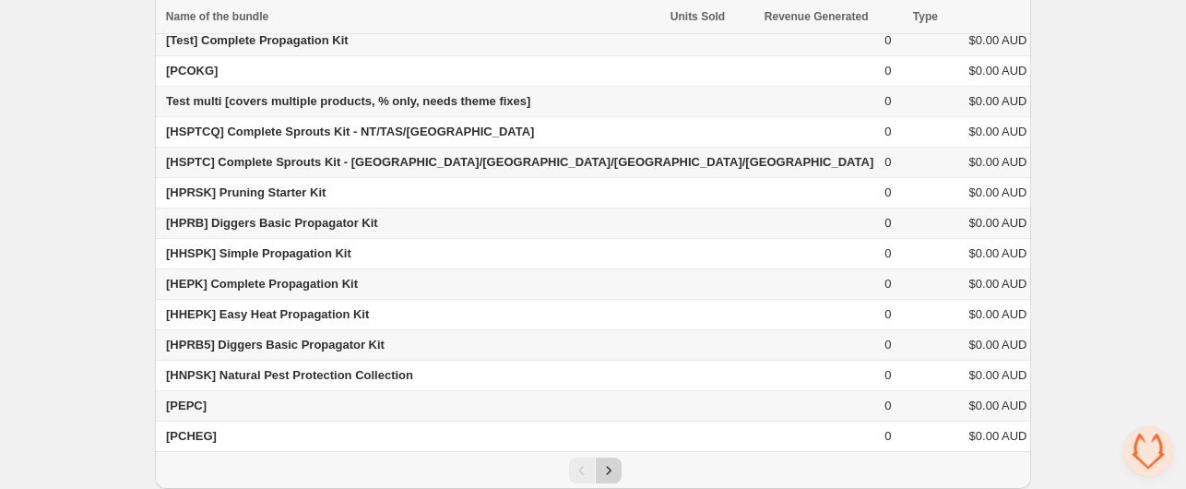
click at [616, 472] on icon "Next" at bounding box center [609, 470] width 18 height 18
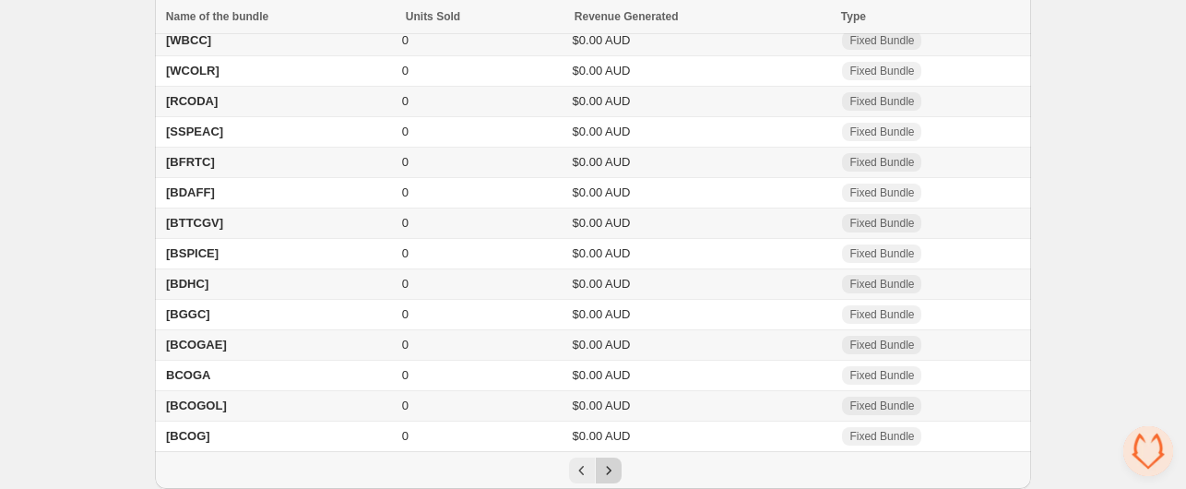
click at [616, 472] on icon "Next" at bounding box center [609, 470] width 18 height 18
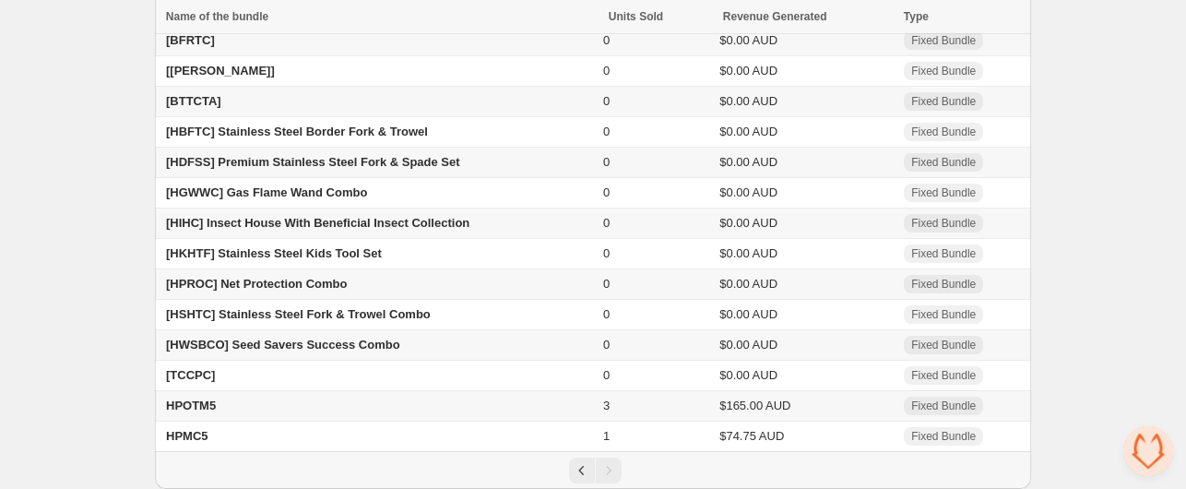
click at [282, 279] on span "[HPROC] Net Protection Combo" at bounding box center [256, 284] width 181 height 14
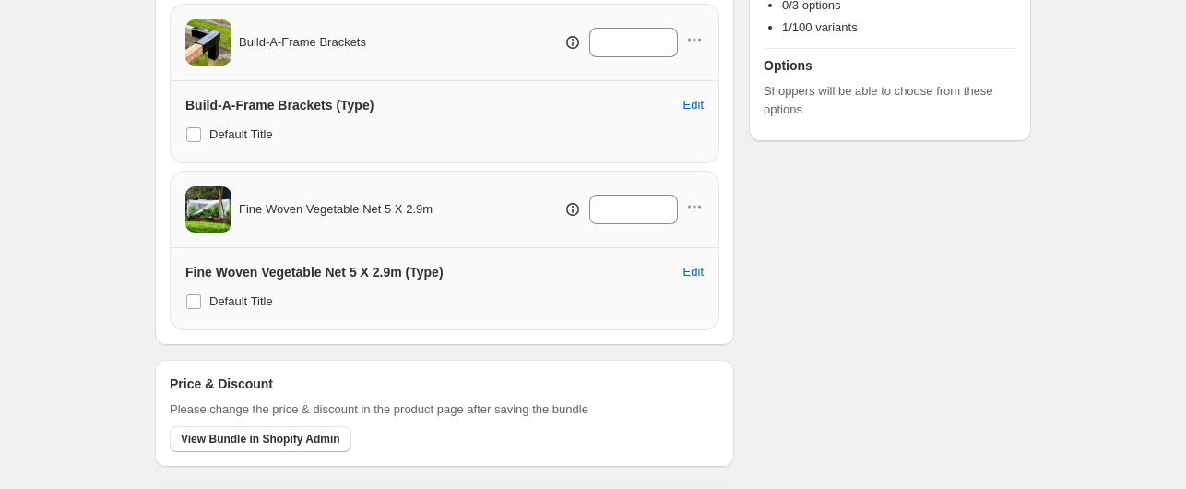
scroll to position [401, 0]
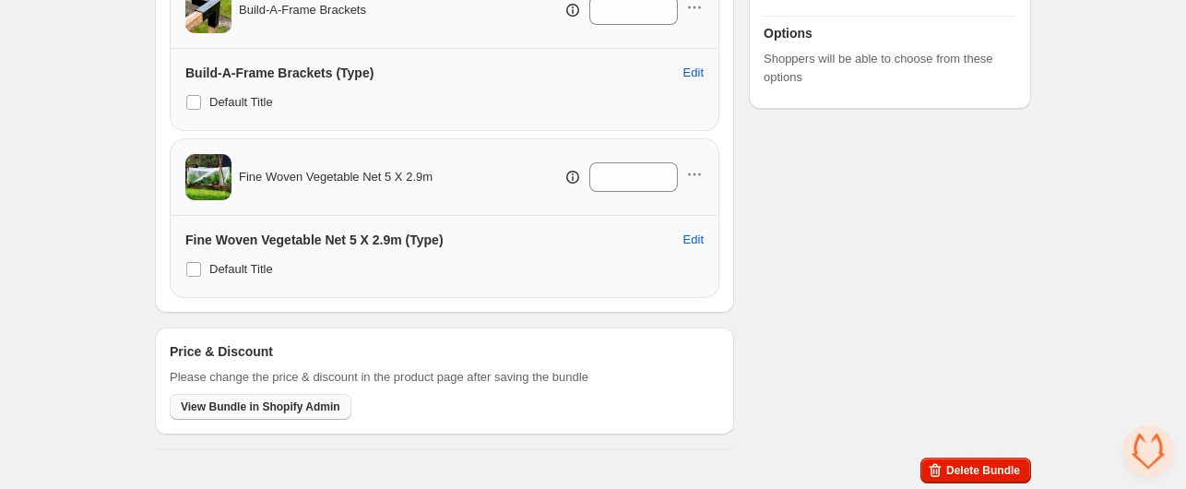
click at [243, 409] on span "View Bundle in Shopify Admin" at bounding box center [261, 406] width 160 height 15
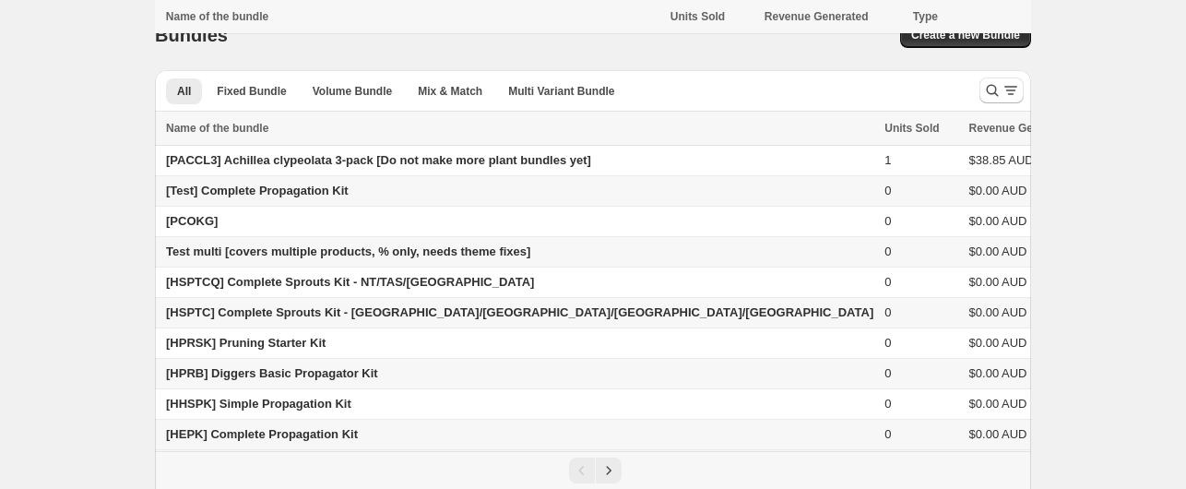
scroll to position [152, 0]
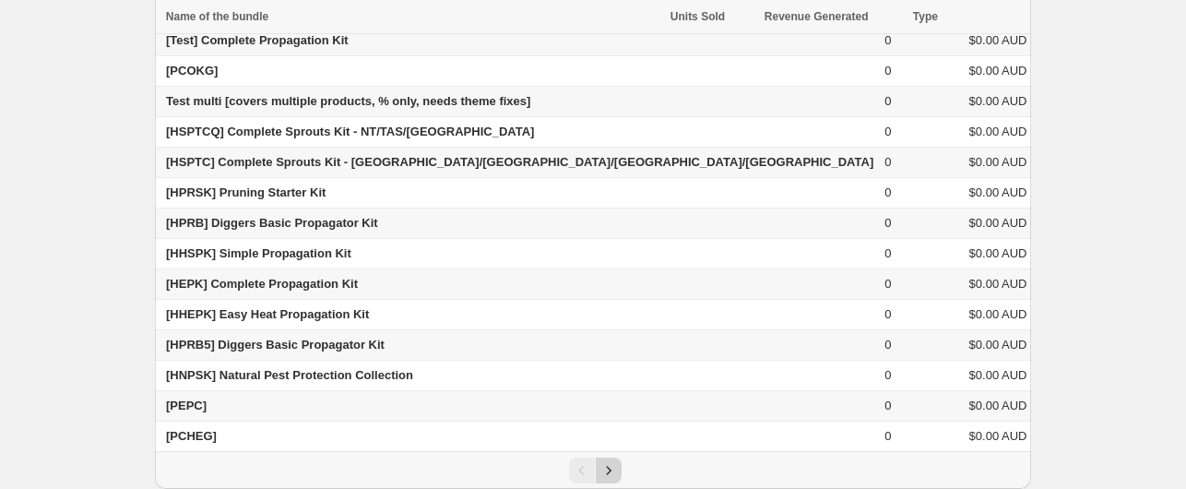
click at [609, 468] on icon "Next" at bounding box center [609, 470] width 18 height 18
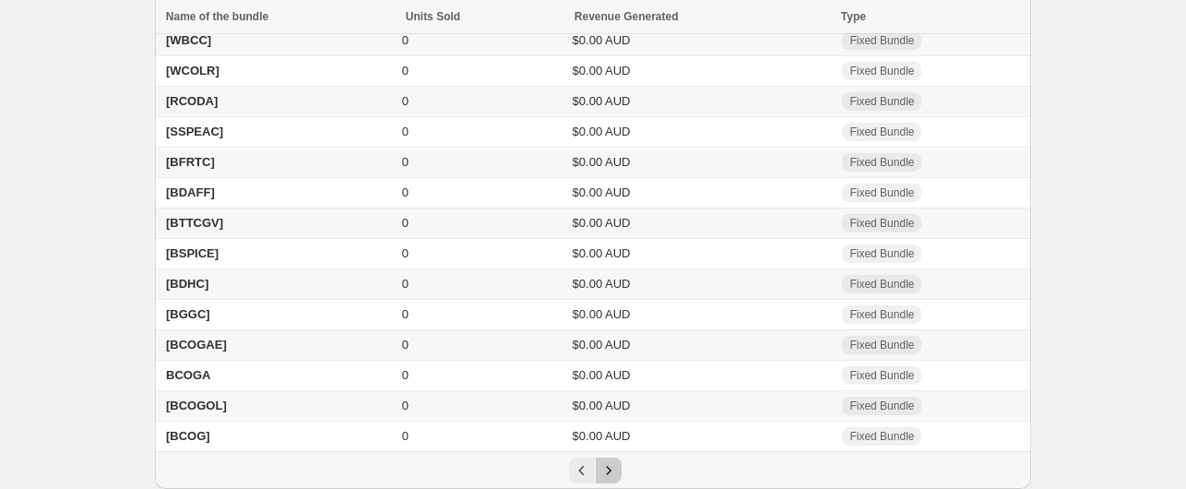
click at [609, 468] on icon "Next" at bounding box center [609, 470] width 18 height 18
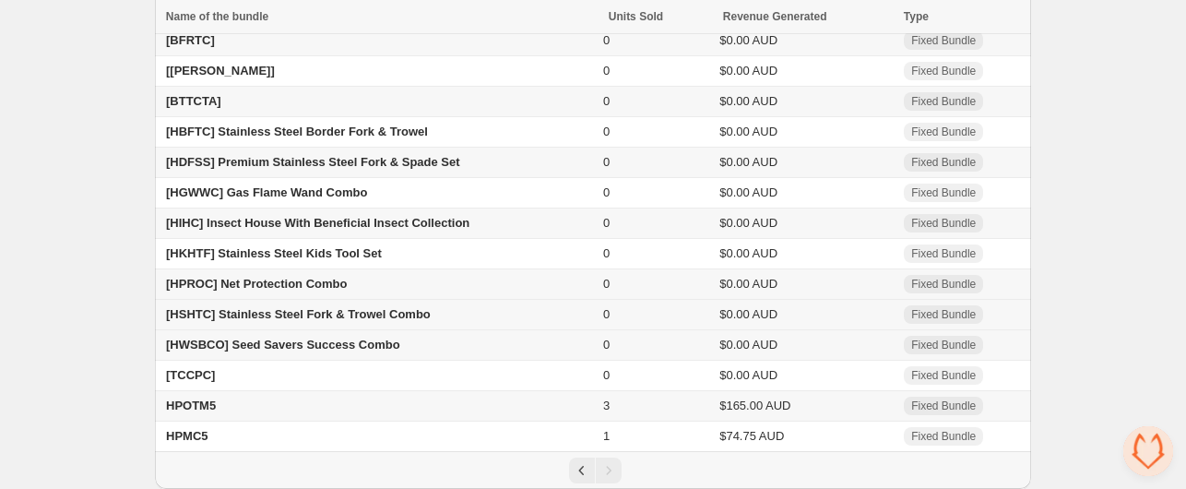
click at [240, 313] on span "[HSHTC] Stainless Steel Fork & Trowel Combo" at bounding box center [298, 314] width 265 height 14
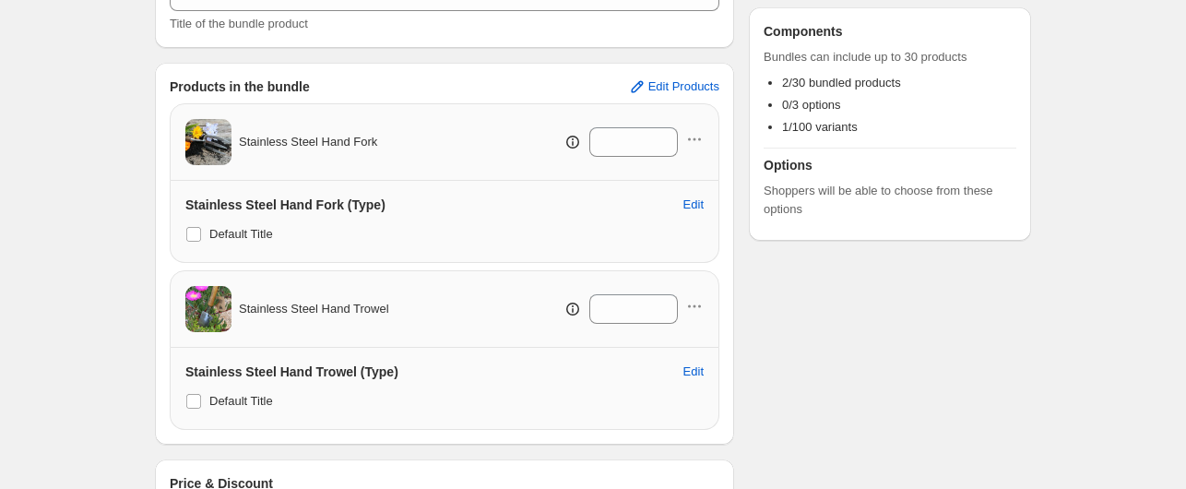
scroll to position [401, 0]
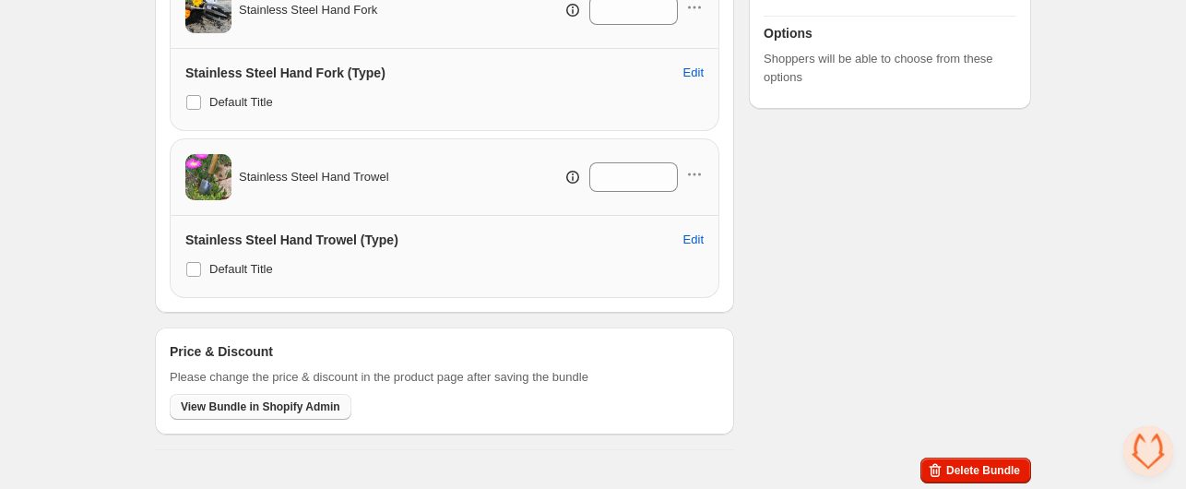
click at [245, 399] on span "View Bundle in Shopify Admin" at bounding box center [261, 406] width 160 height 15
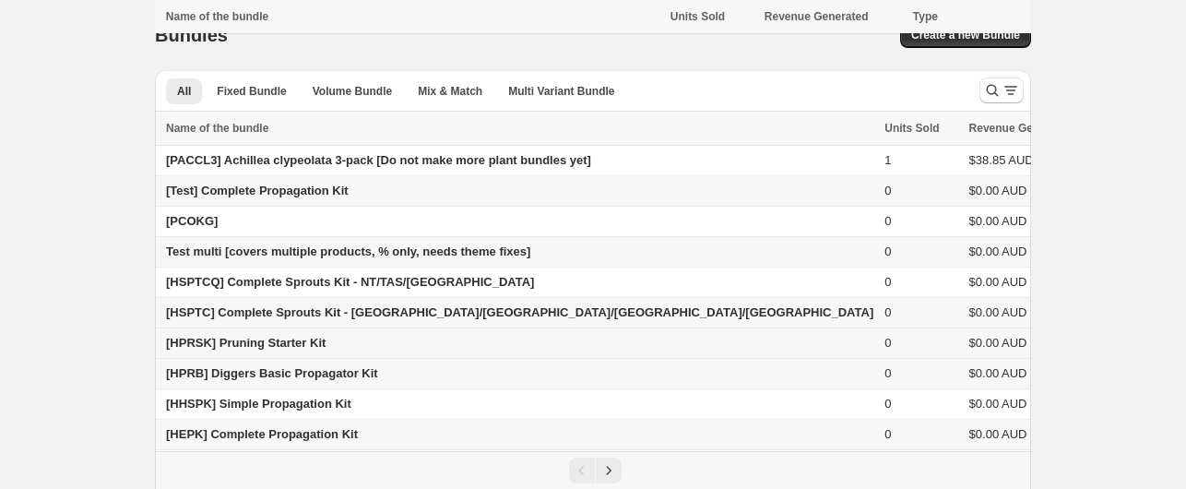
scroll to position [152, 0]
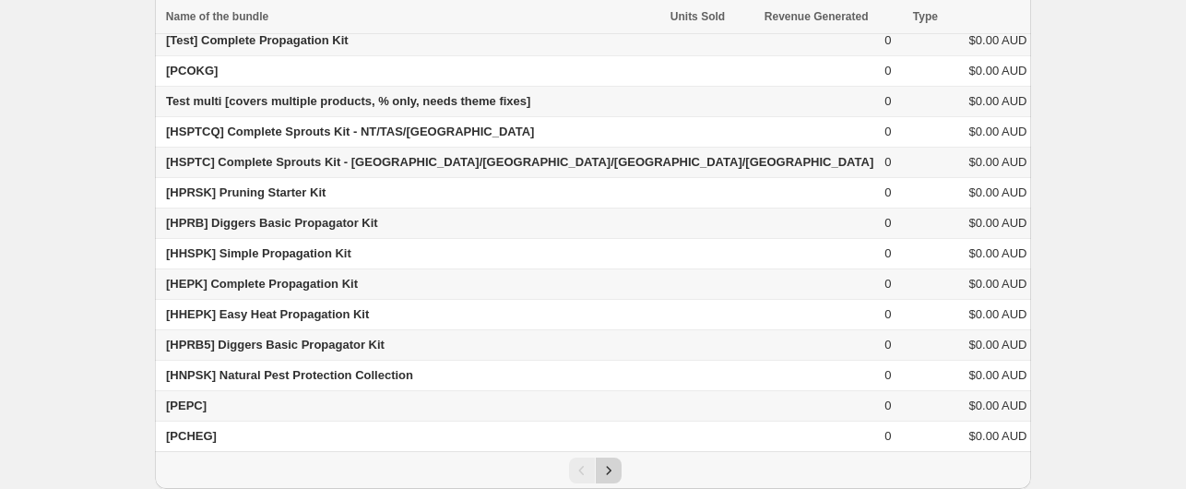
click at [609, 469] on icon "Next" at bounding box center [609, 470] width 18 height 18
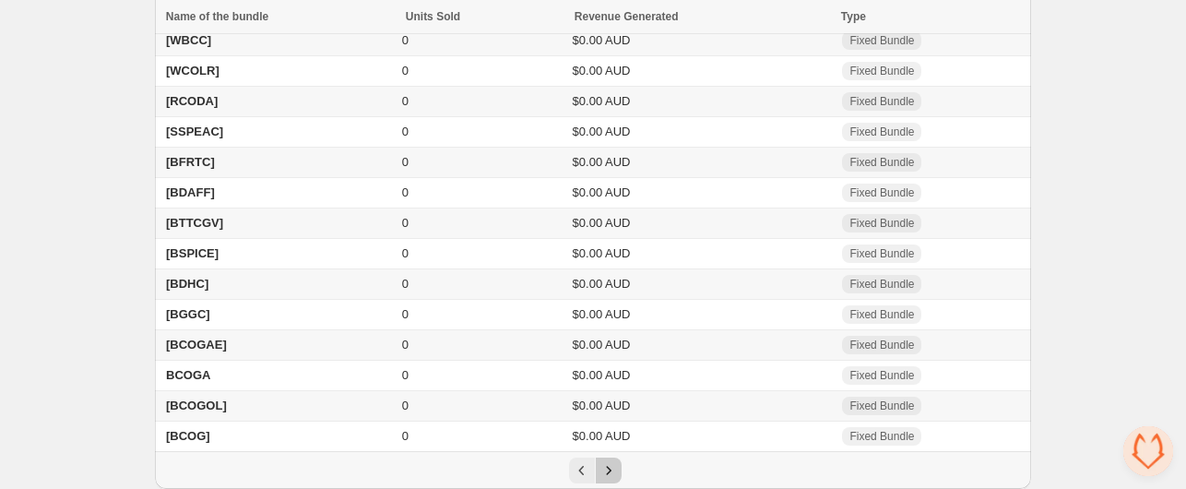
click at [612, 469] on icon "Next" at bounding box center [609, 470] width 18 height 18
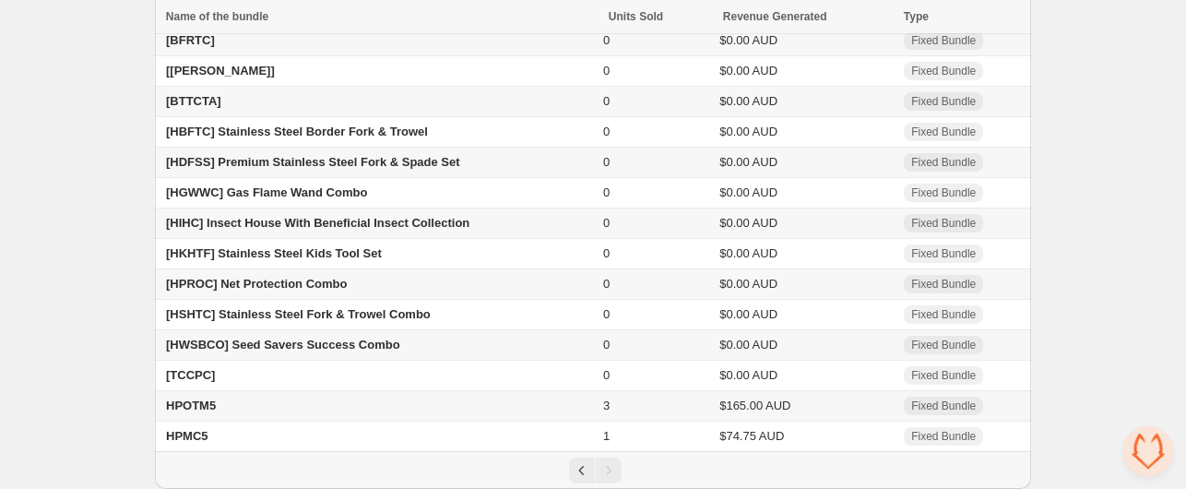
click at [231, 339] on span "[HWSBCO] Seed Savers Success Combo" at bounding box center [283, 345] width 234 height 14
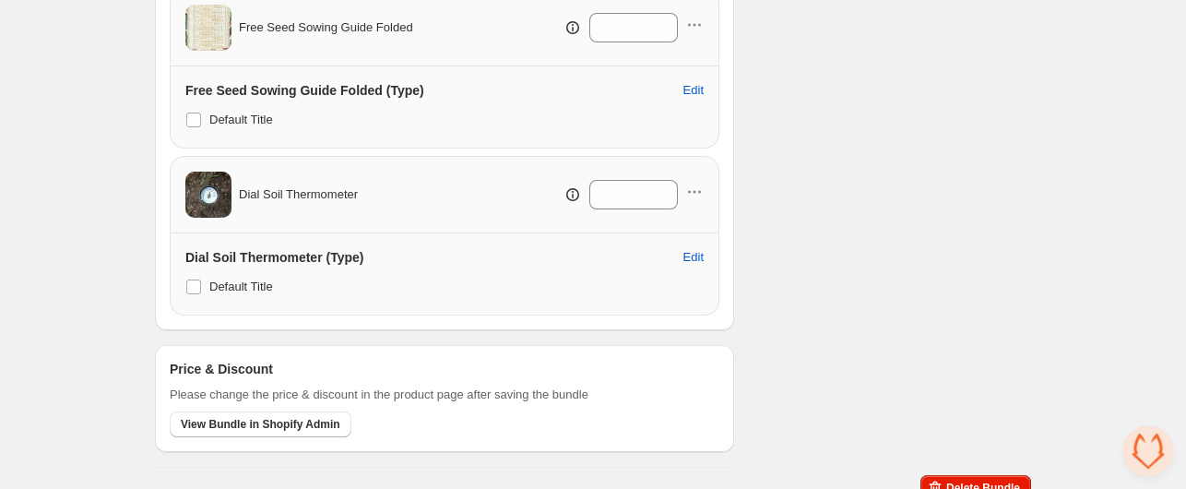
scroll to position [1066, 0]
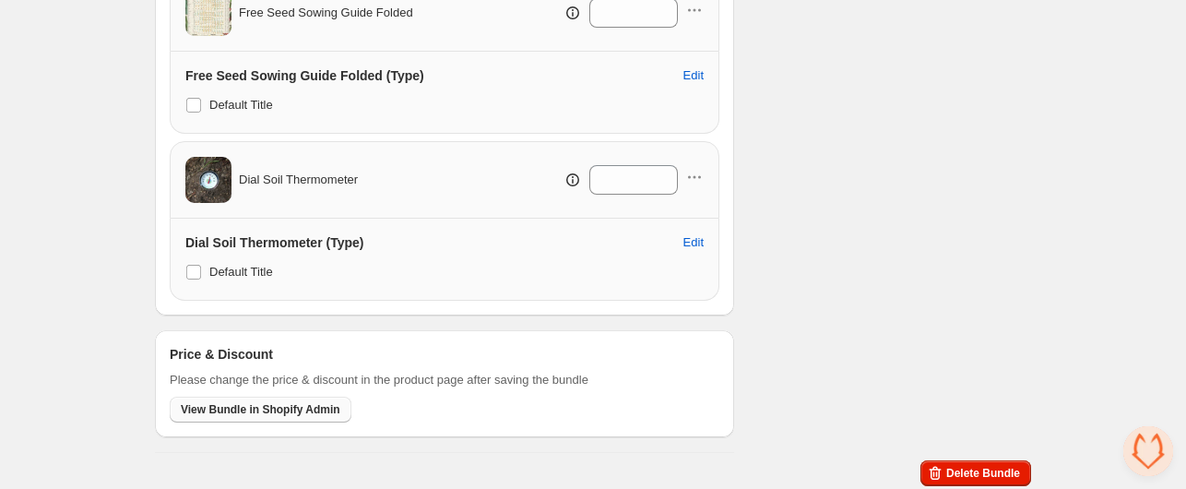
click at [261, 402] on span "View Bundle in Shopify Admin" at bounding box center [261, 409] width 160 height 15
